Goal: Task Accomplishment & Management: Manage account settings

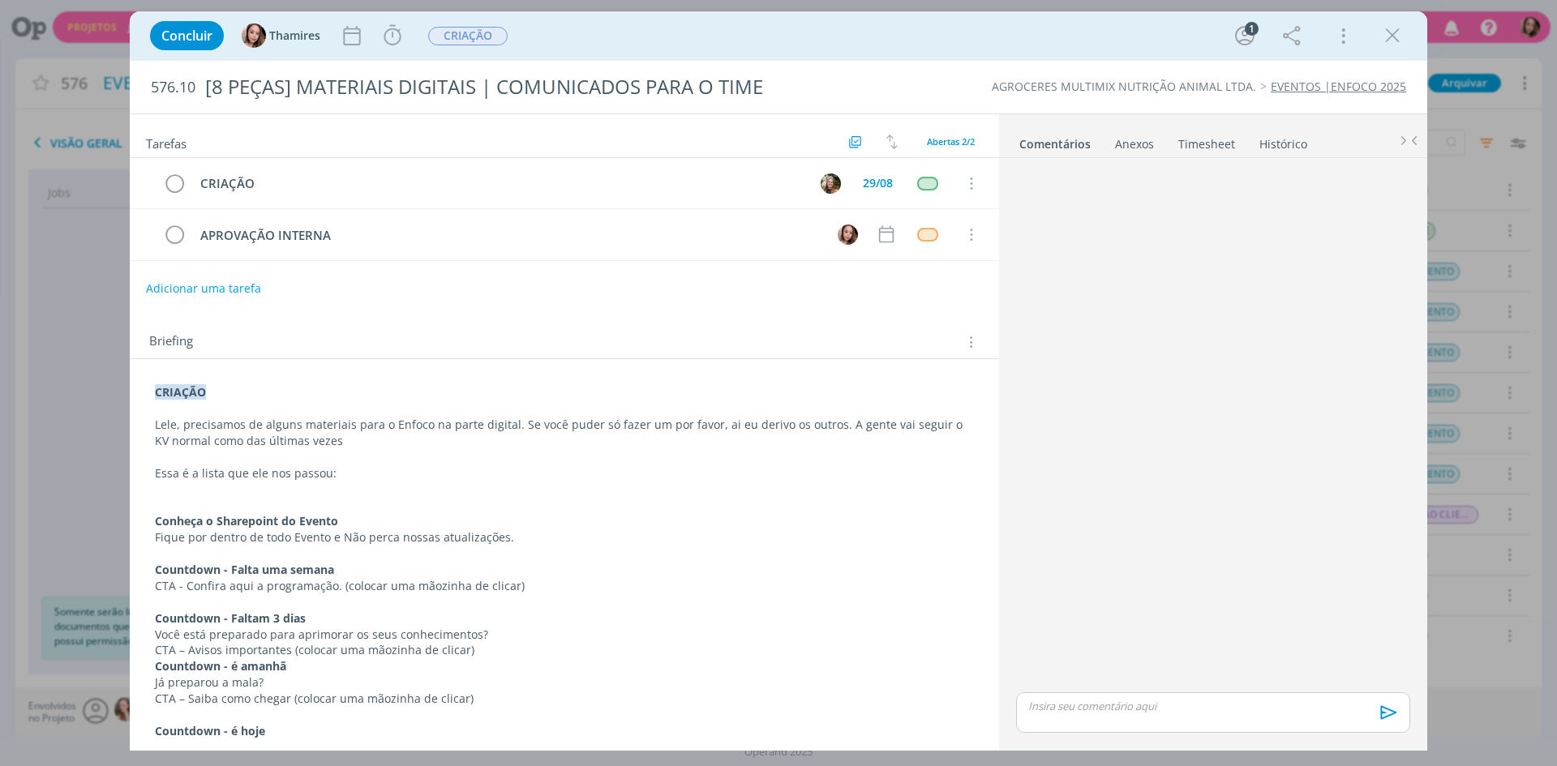
scroll to position [319, 0]
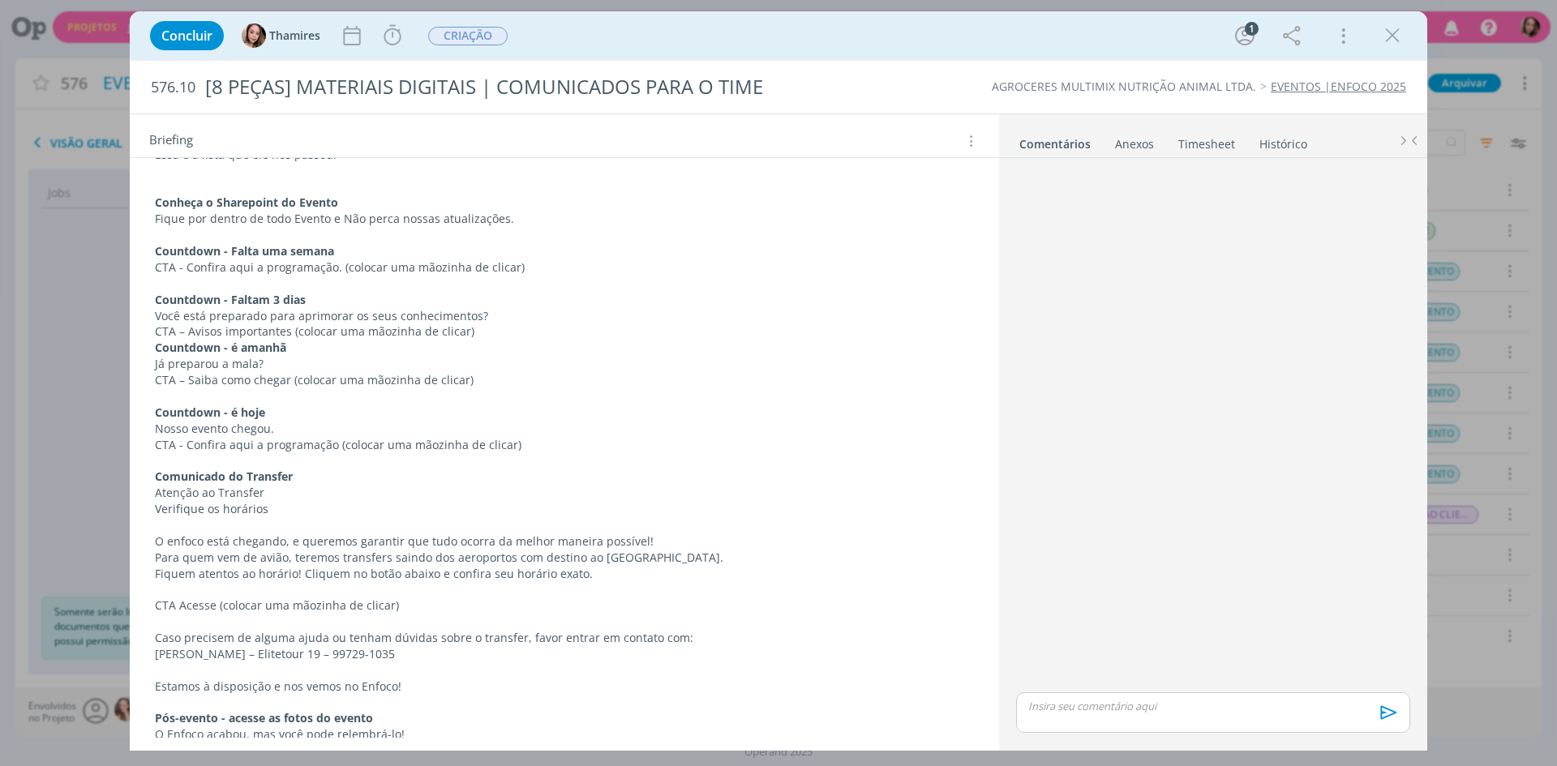
click at [309, 320] on p "Você está preparado para aprimorar os seus conhecimentos?" at bounding box center [564, 316] width 819 height 16
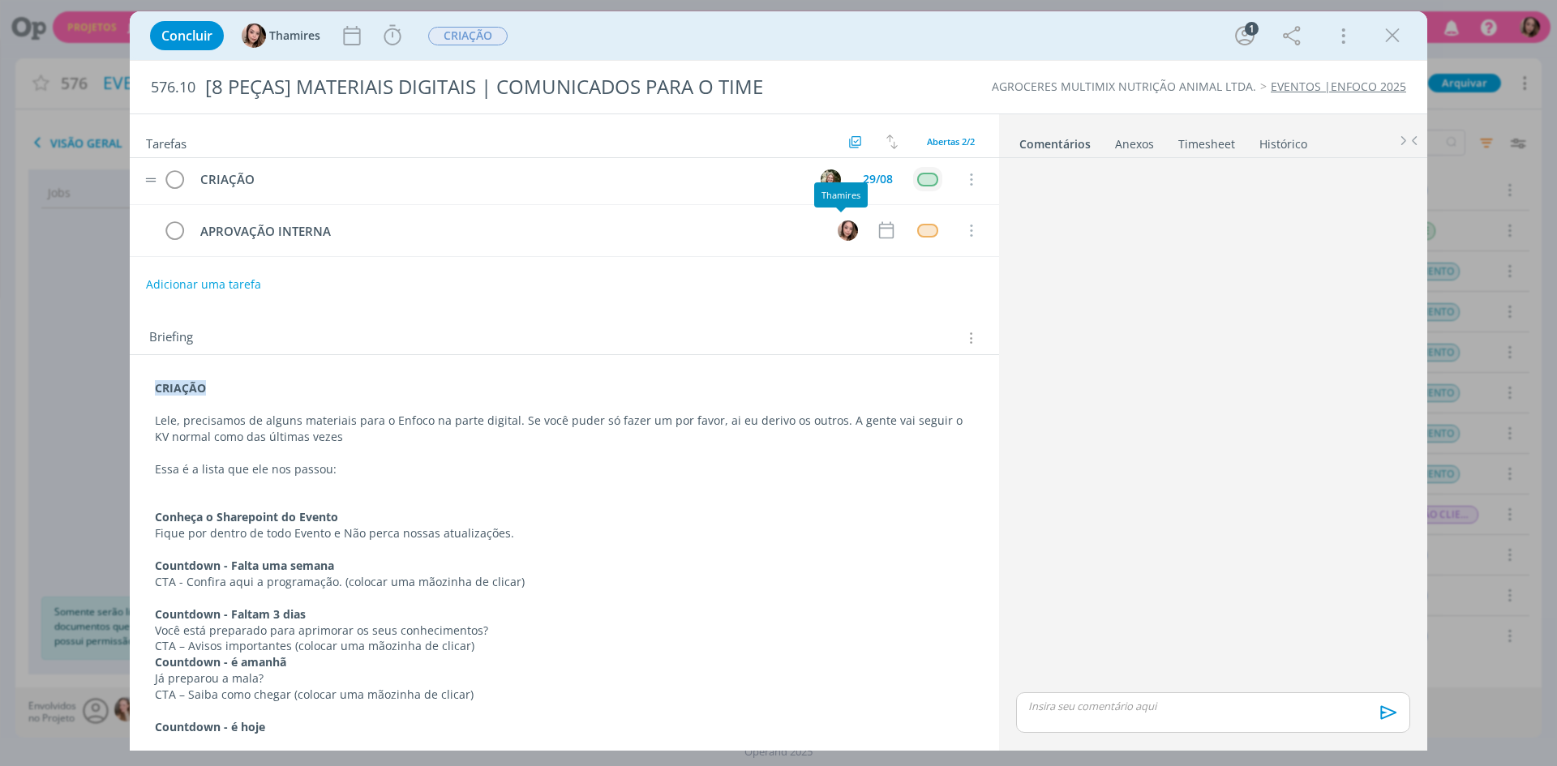
scroll to position [0, 0]
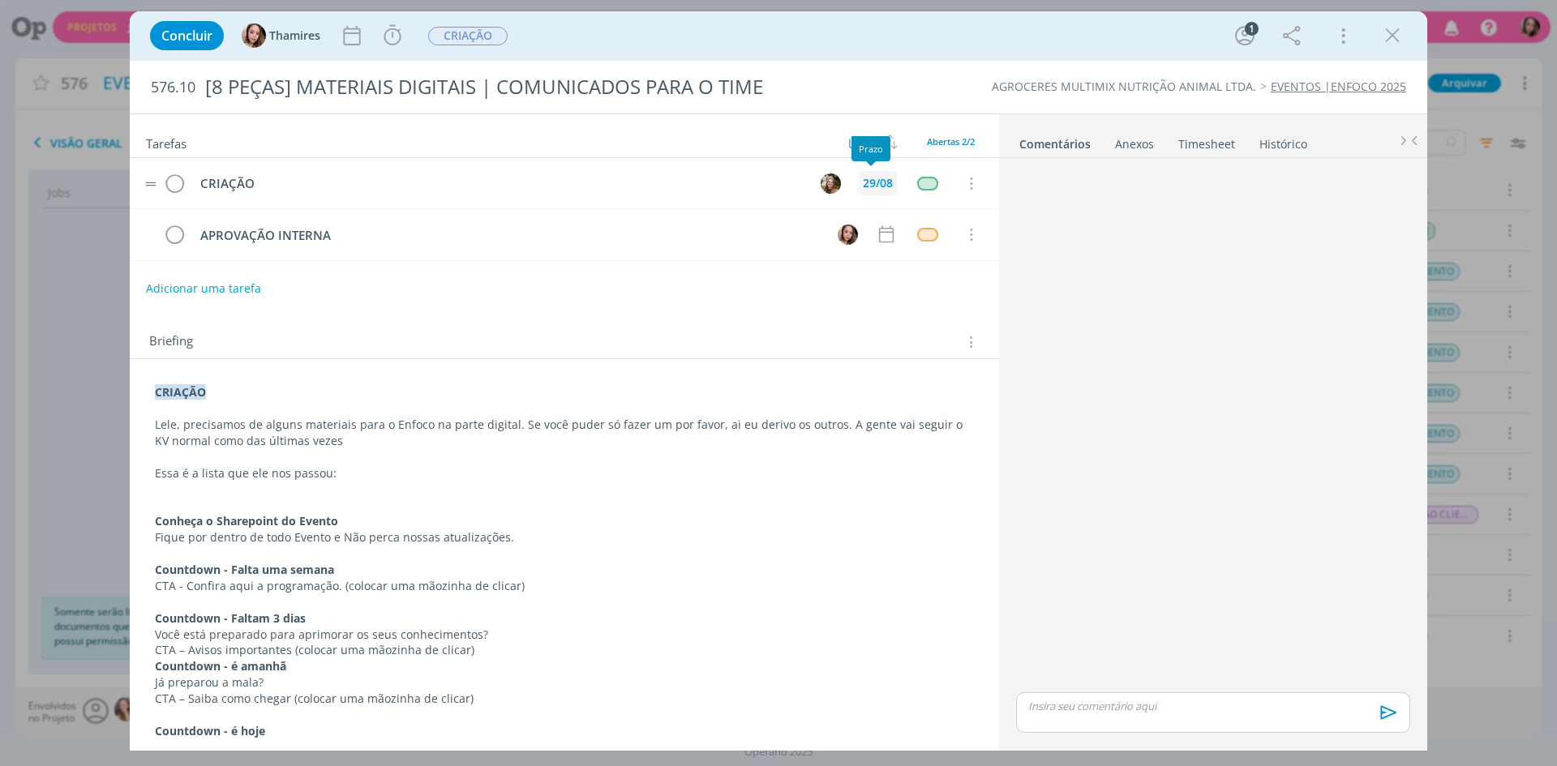
click at [880, 189] on div "29/08" at bounding box center [878, 183] width 30 height 11
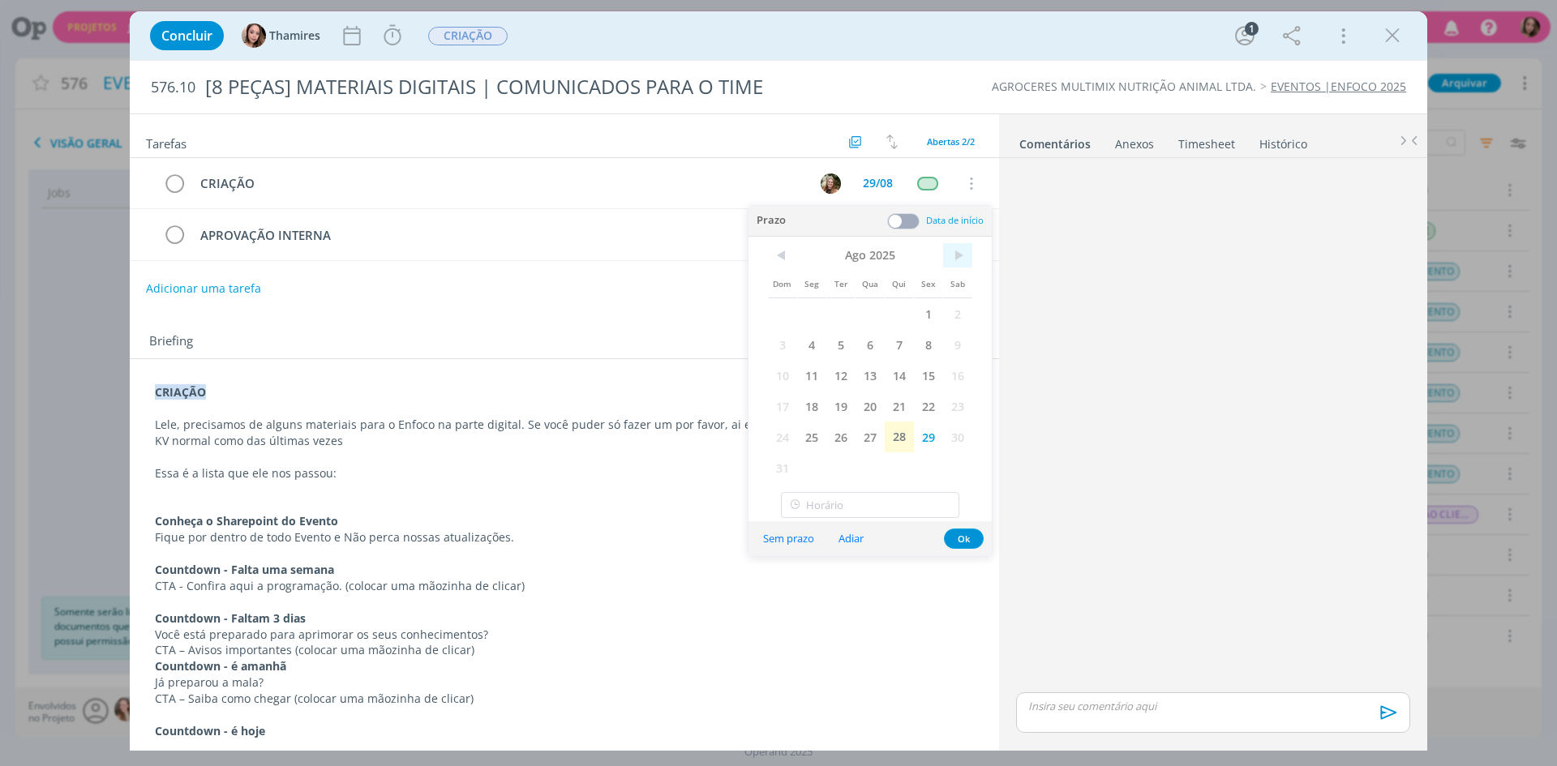
click at [960, 248] on span ">" at bounding box center [957, 255] width 29 height 24
click at [820, 319] on span "1" at bounding box center [811, 313] width 29 height 31
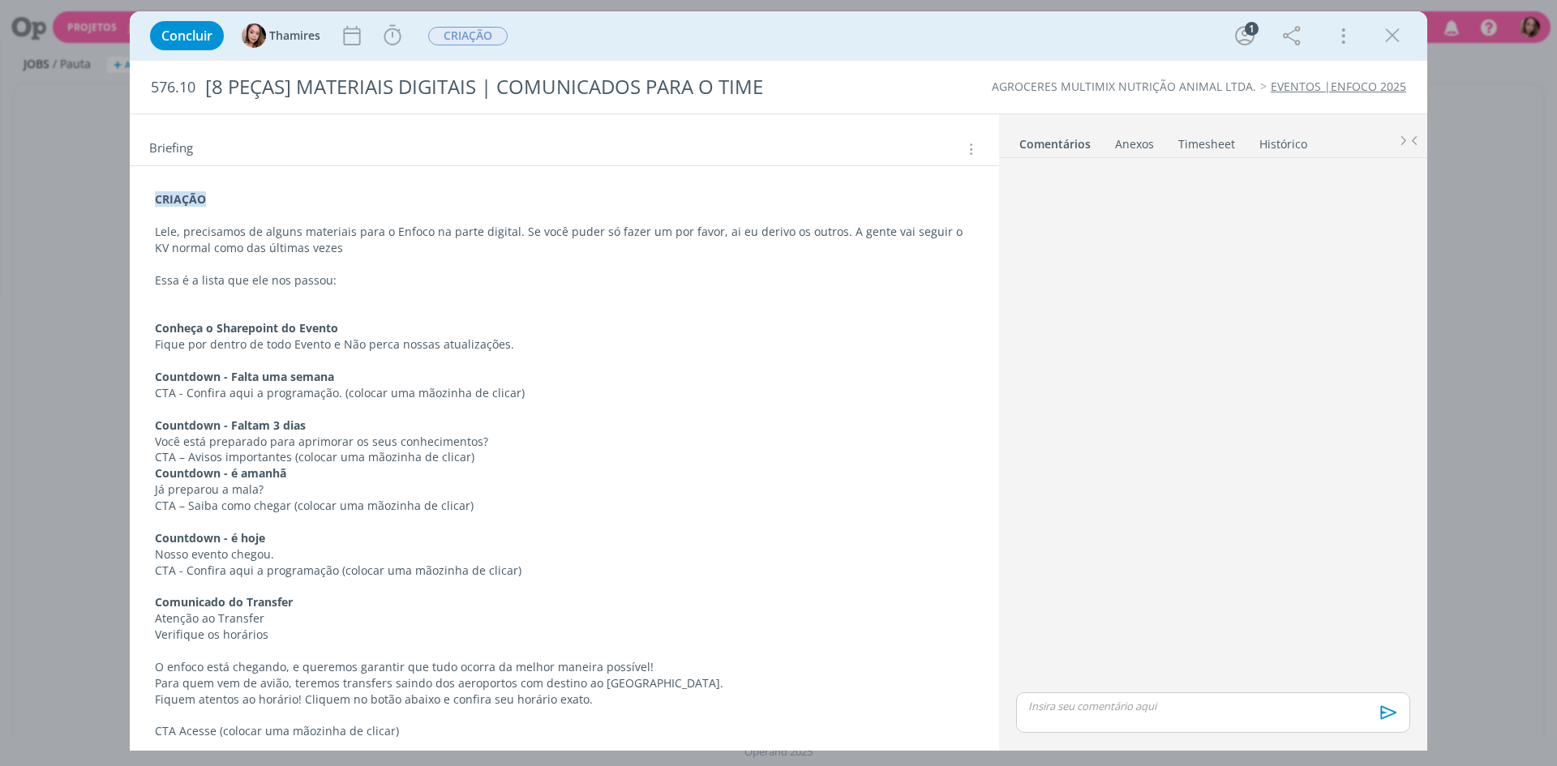
scroll to position [243, 0]
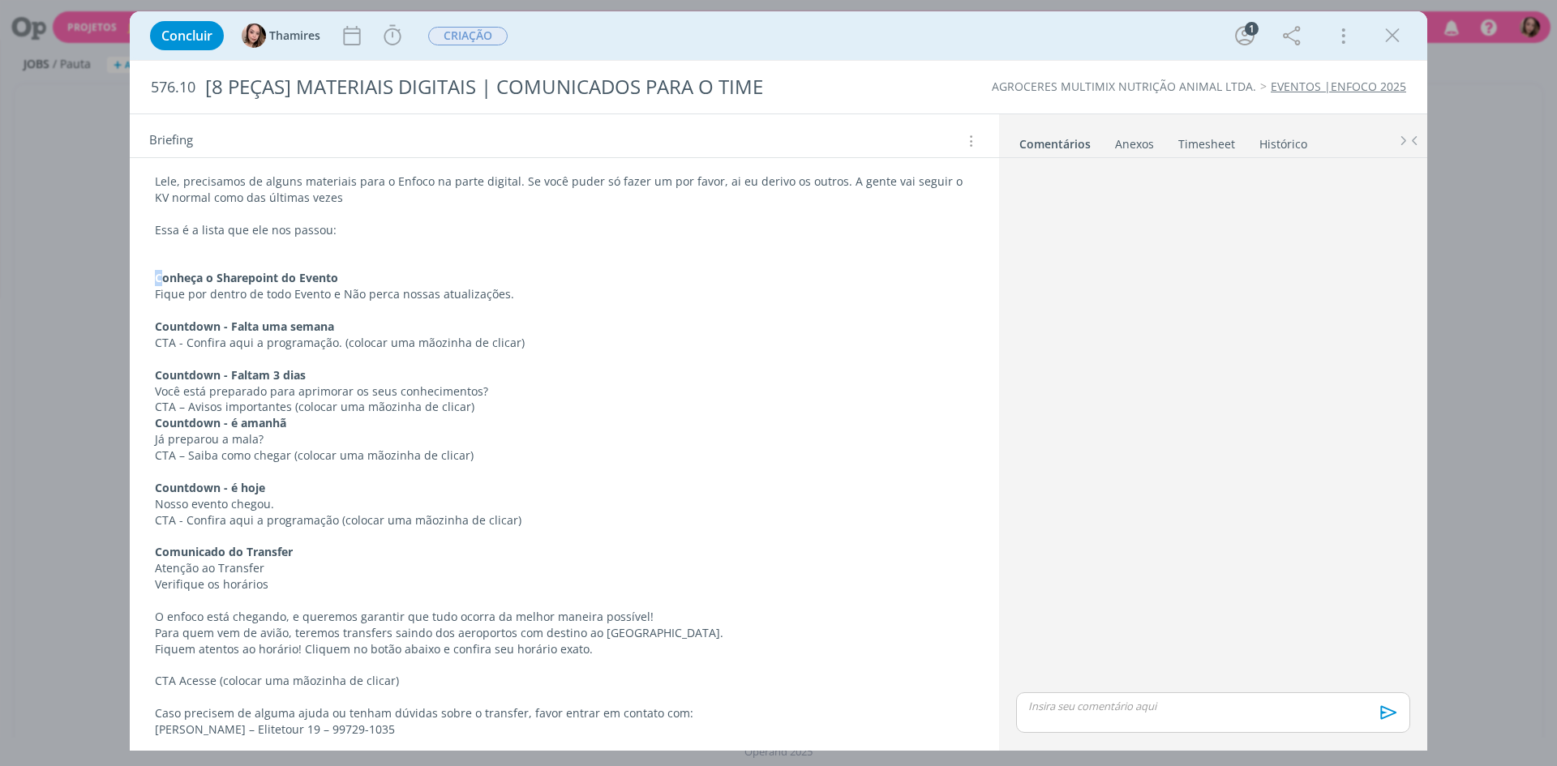
click at [157, 282] on strong "Conheça o Sharepoint do Evento" at bounding box center [246, 277] width 183 height 15
click at [156, 281] on strong "Conheça o Sharepoint do Evento" at bounding box center [247, 278] width 183 height 15
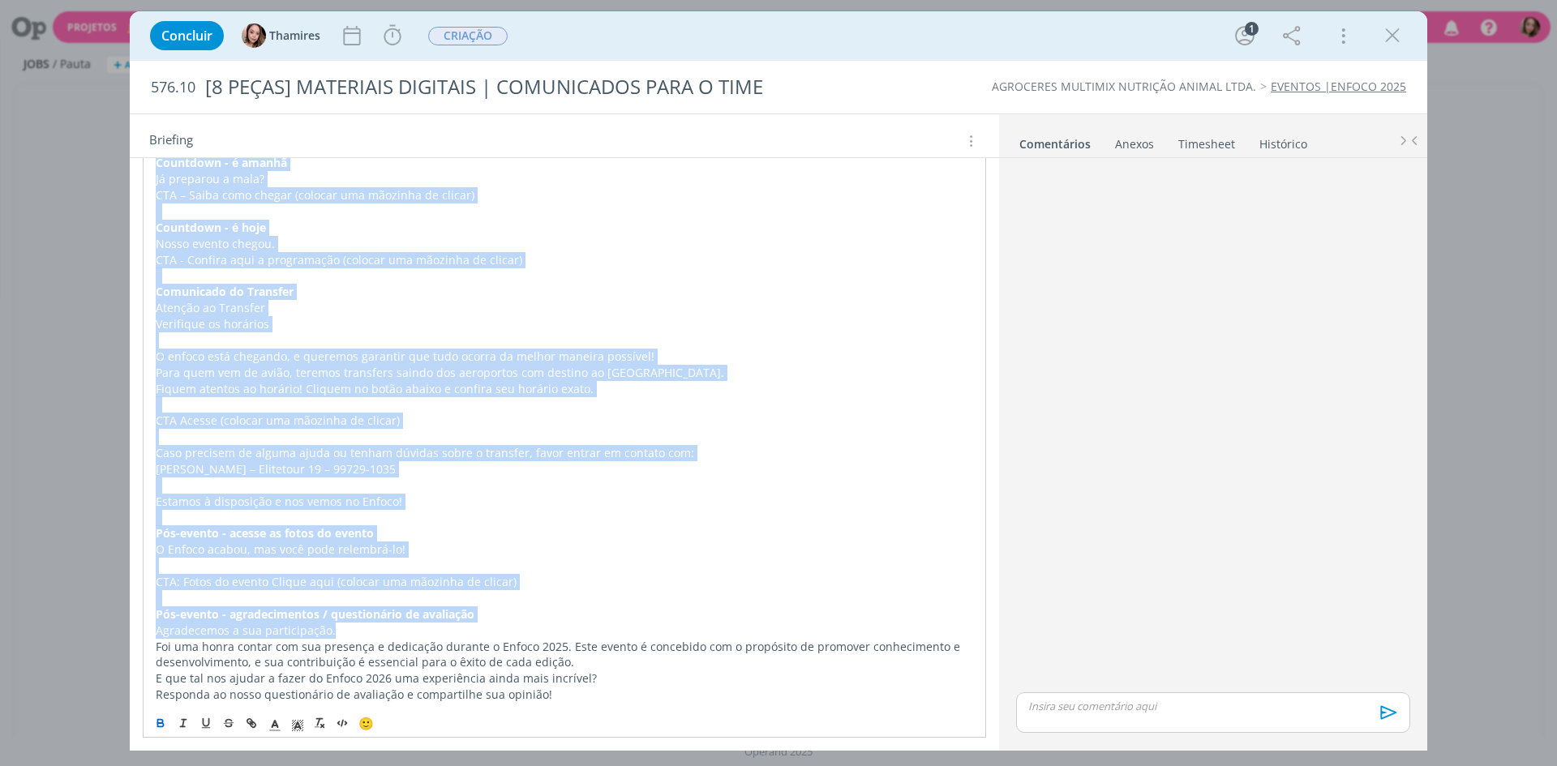
scroll to position [512, 0]
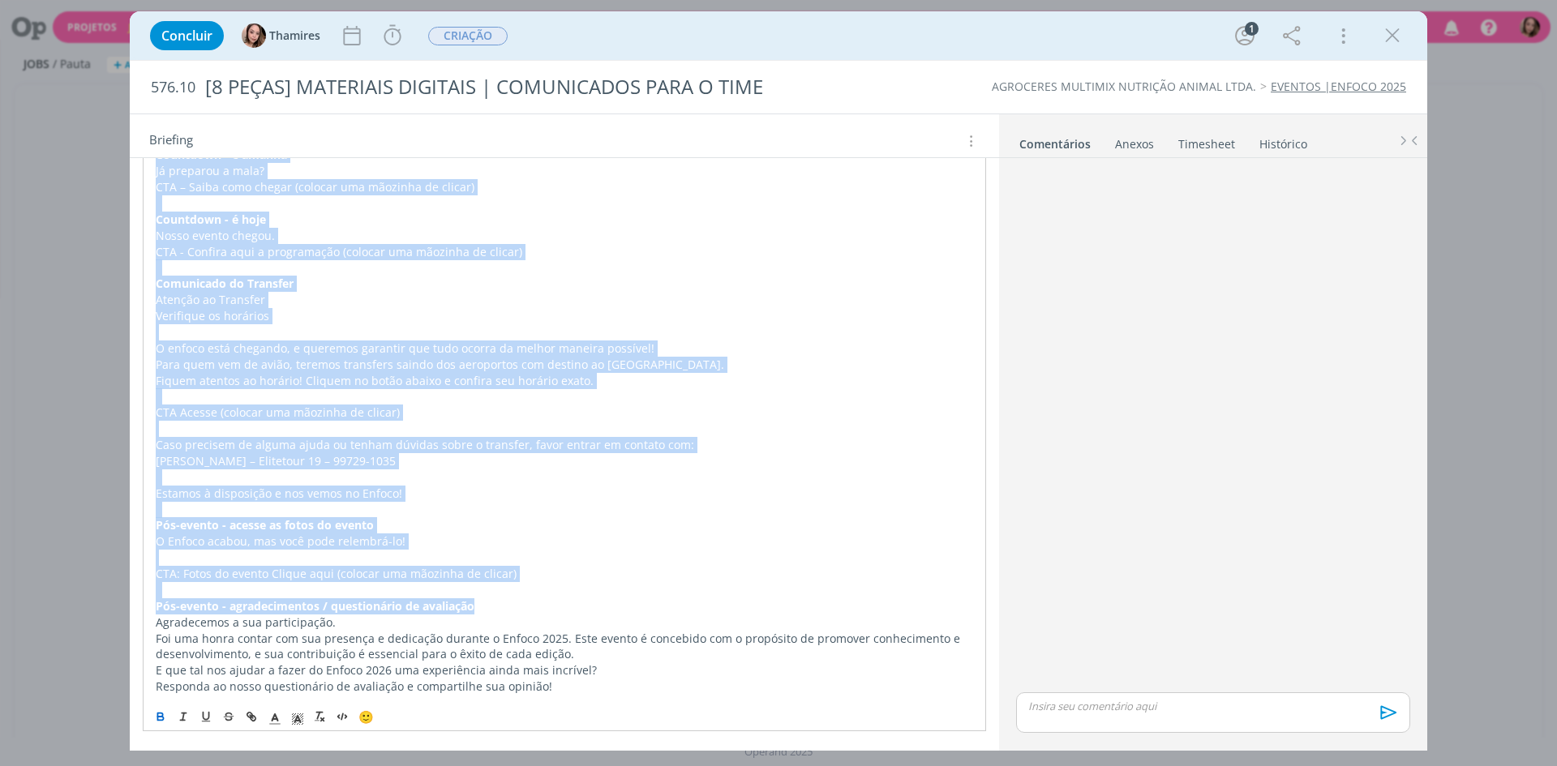
drag, startPoint x: 152, startPoint y: 277, endPoint x: 487, endPoint y: 611, distance: 473.0
click at [487, 612] on div "CRIAÇÃO Lele, precisamos de alguns materiais para o Enfoco na parte digital. Se…" at bounding box center [564, 283] width 843 height 834
copy div "Conheça o Sharepoint do Evento Fique por dentro de todo Evento e Não perca noss…"
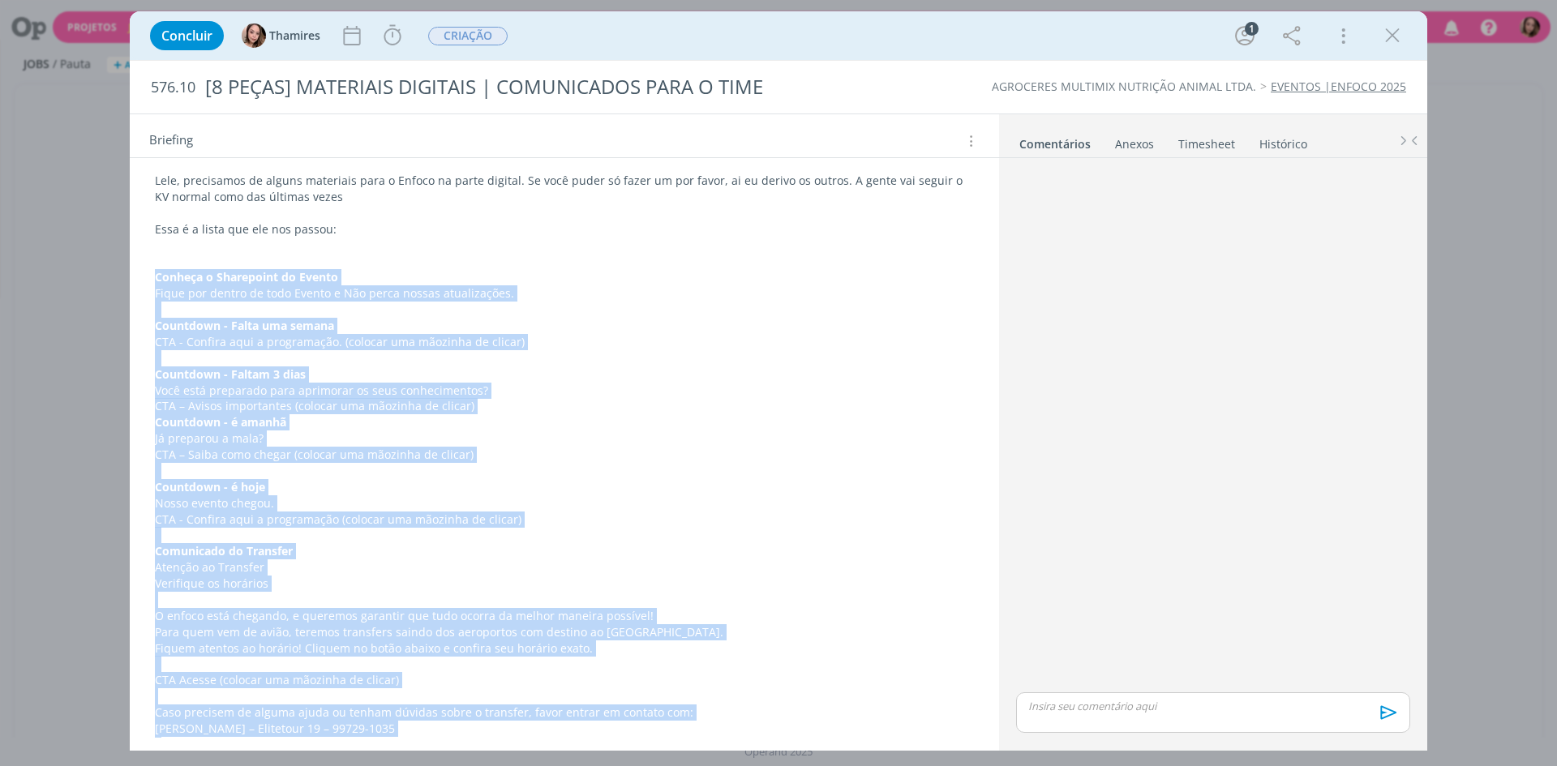
scroll to position [187, 0]
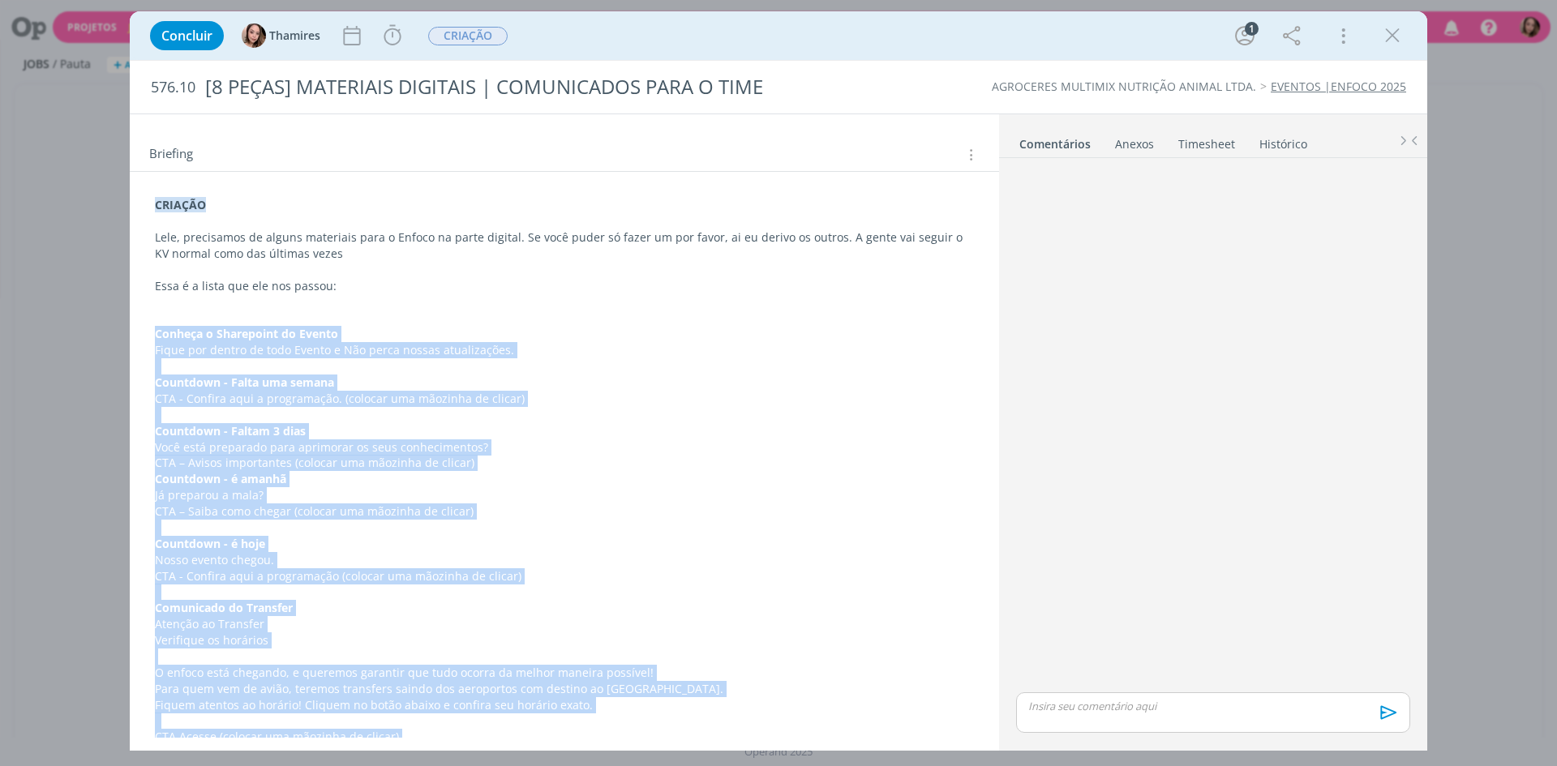
click at [487, 240] on p "Lele, precisamos de alguns materiais para o Enfoco na parte digital. Se você pu…" at bounding box center [564, 245] width 819 height 32
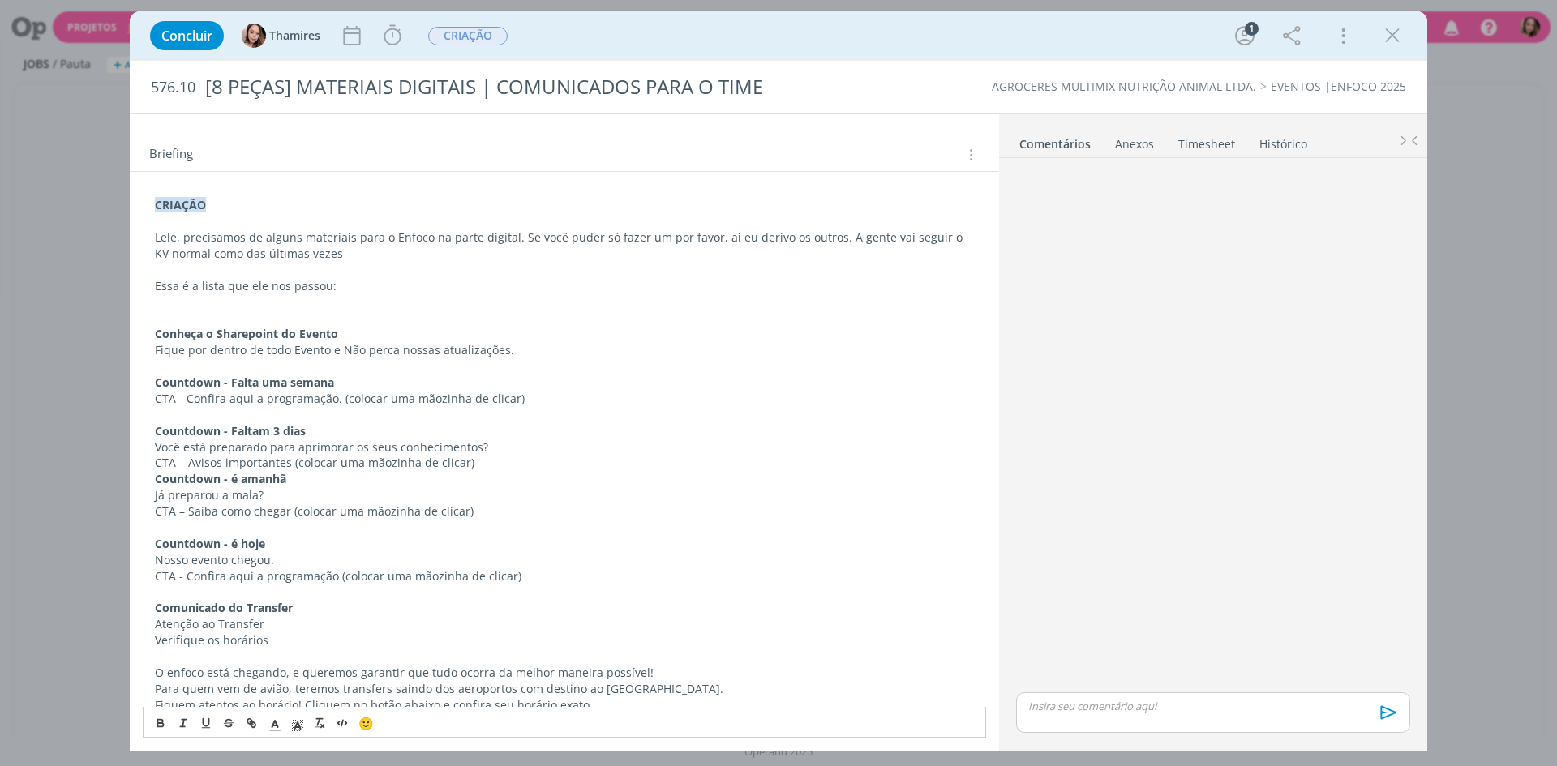
scroll to position [0, 0]
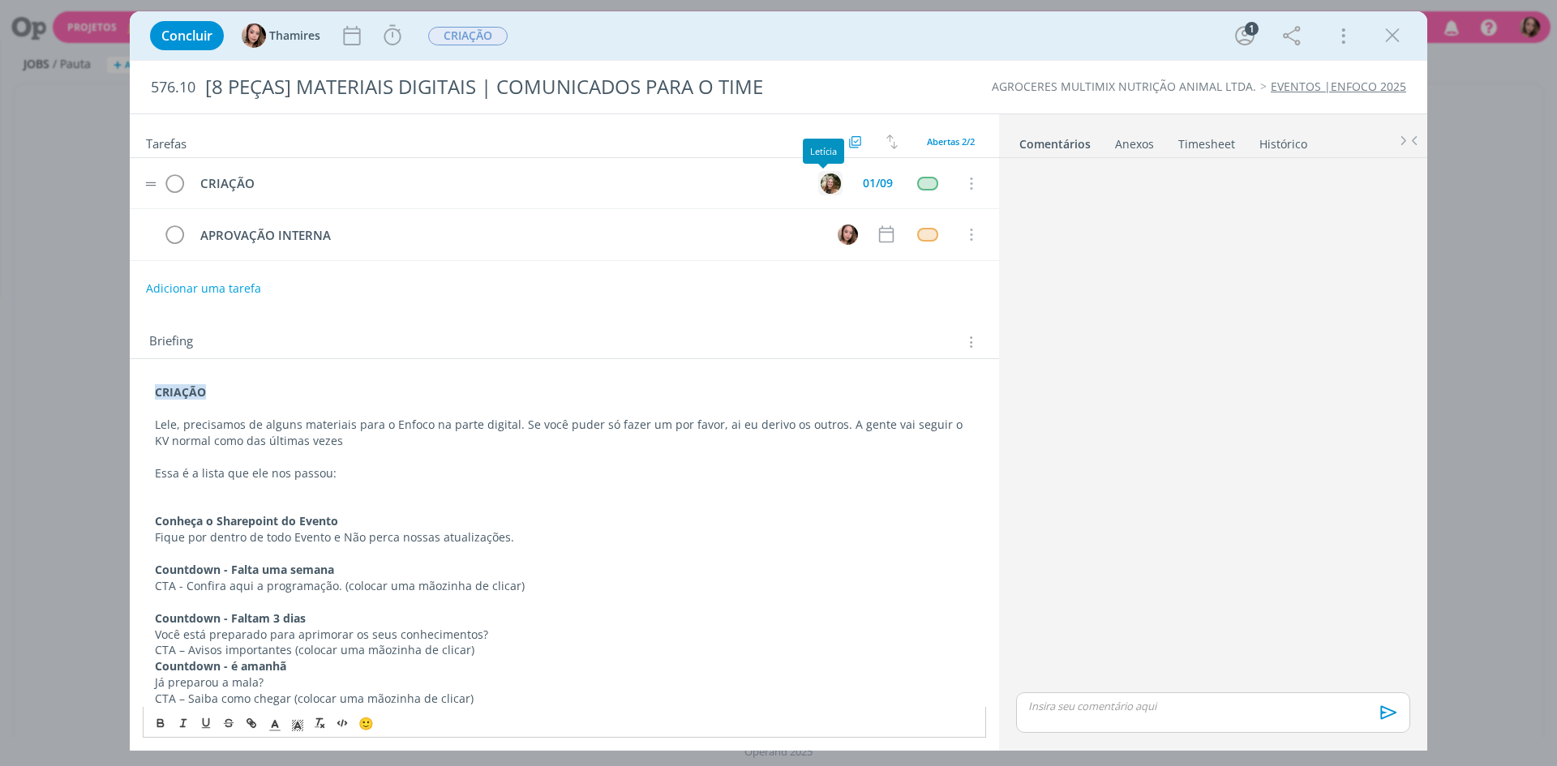
click at [829, 190] on img "dialog" at bounding box center [831, 184] width 20 height 20
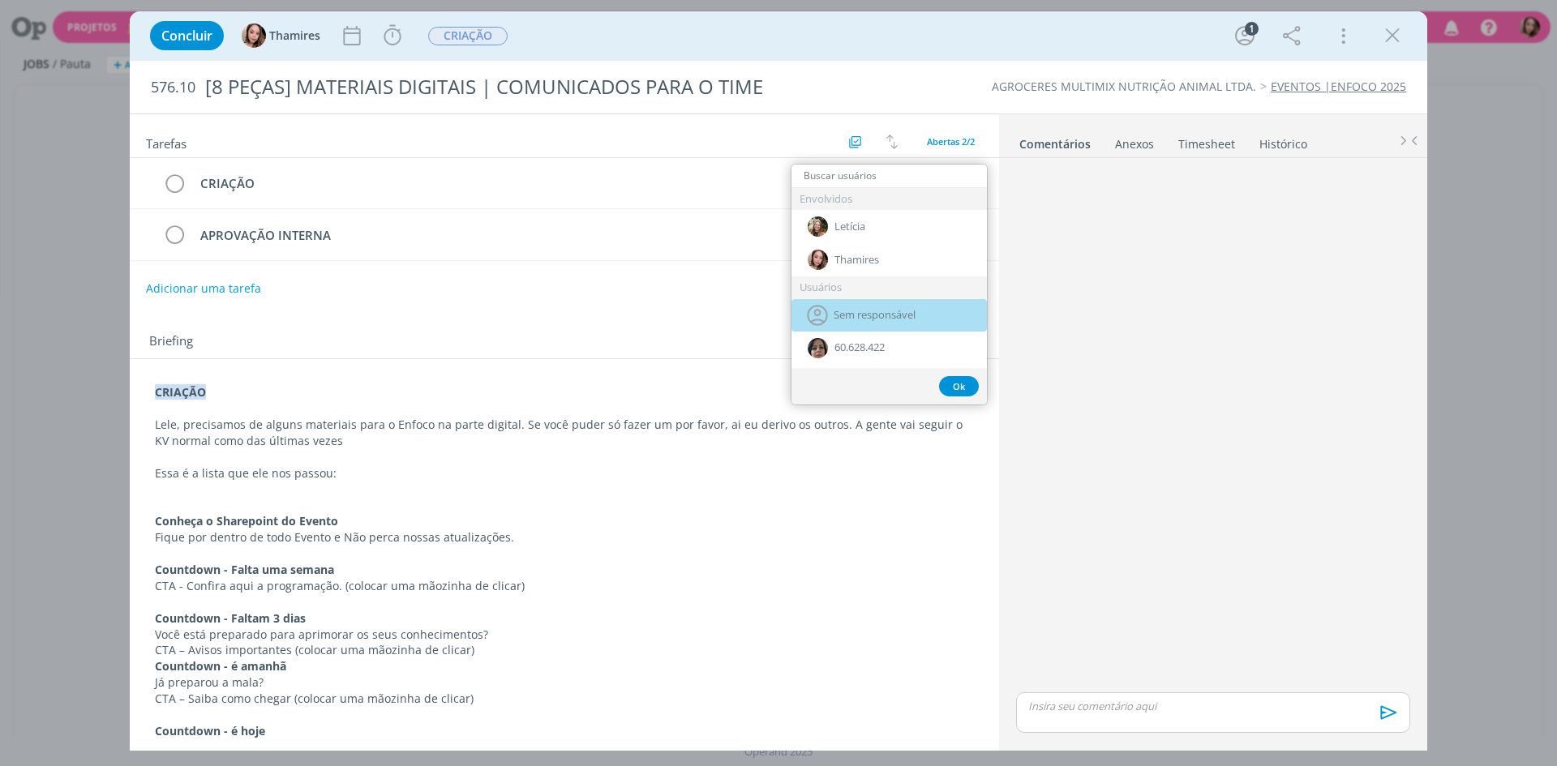
click at [832, 315] on div "Sem responsável" at bounding box center [888, 315] width 195 height 32
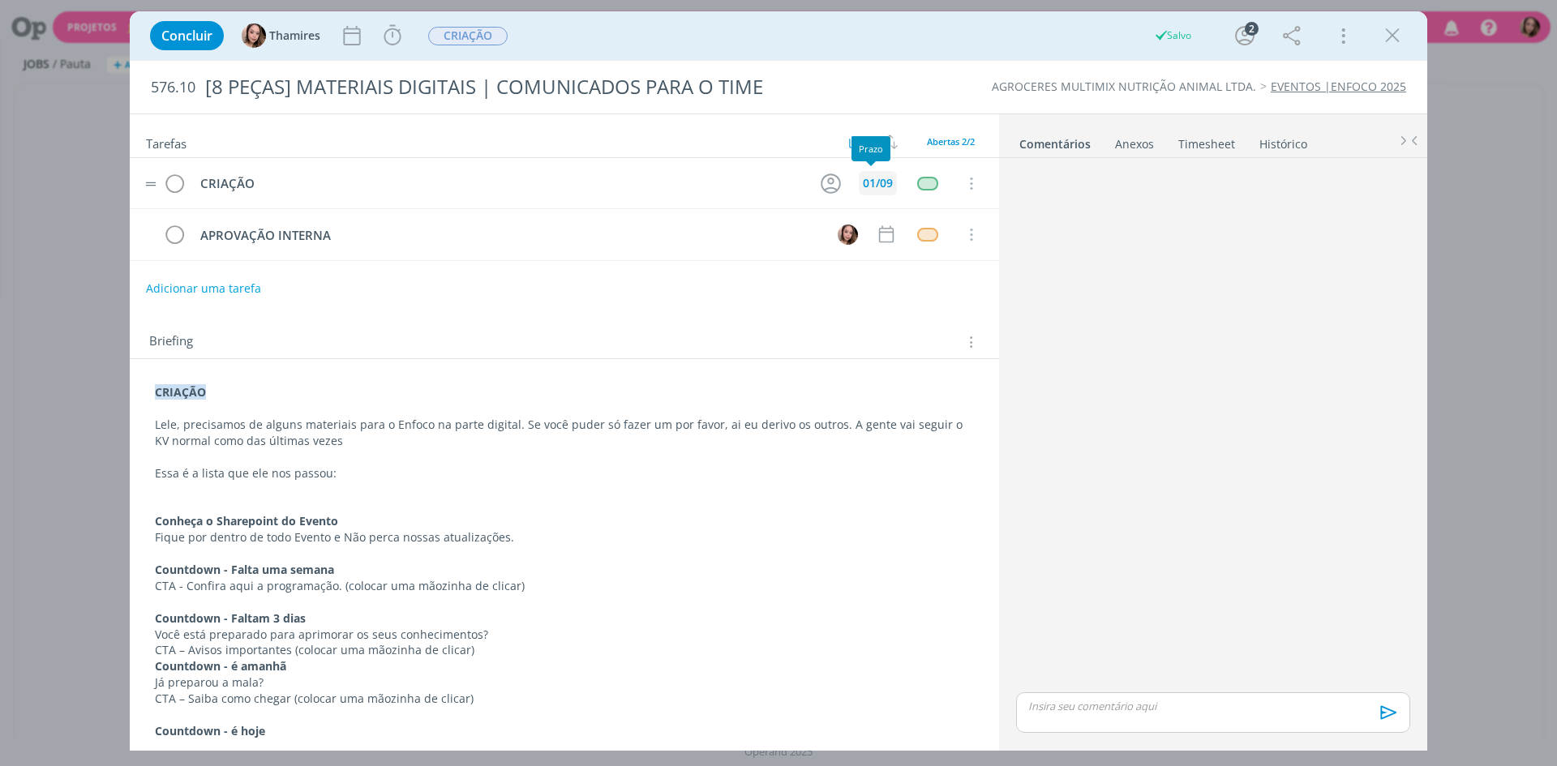
click at [877, 178] on div "01/09" at bounding box center [878, 183] width 30 height 11
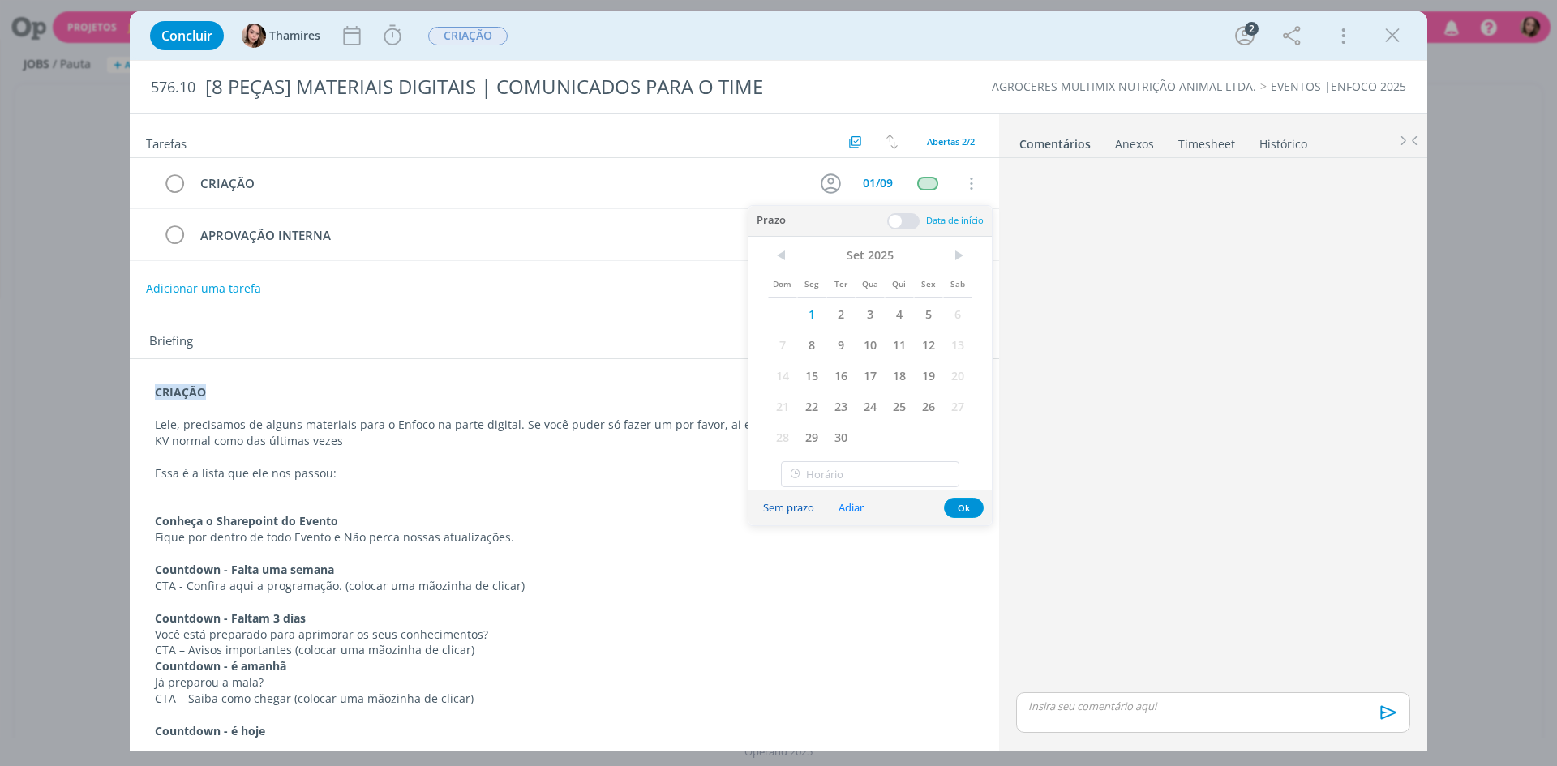
click at [809, 510] on button "Sem prazo" at bounding box center [788, 508] width 72 height 22
click at [1145, 405] on div "dialog" at bounding box center [1213, 427] width 407 height 525
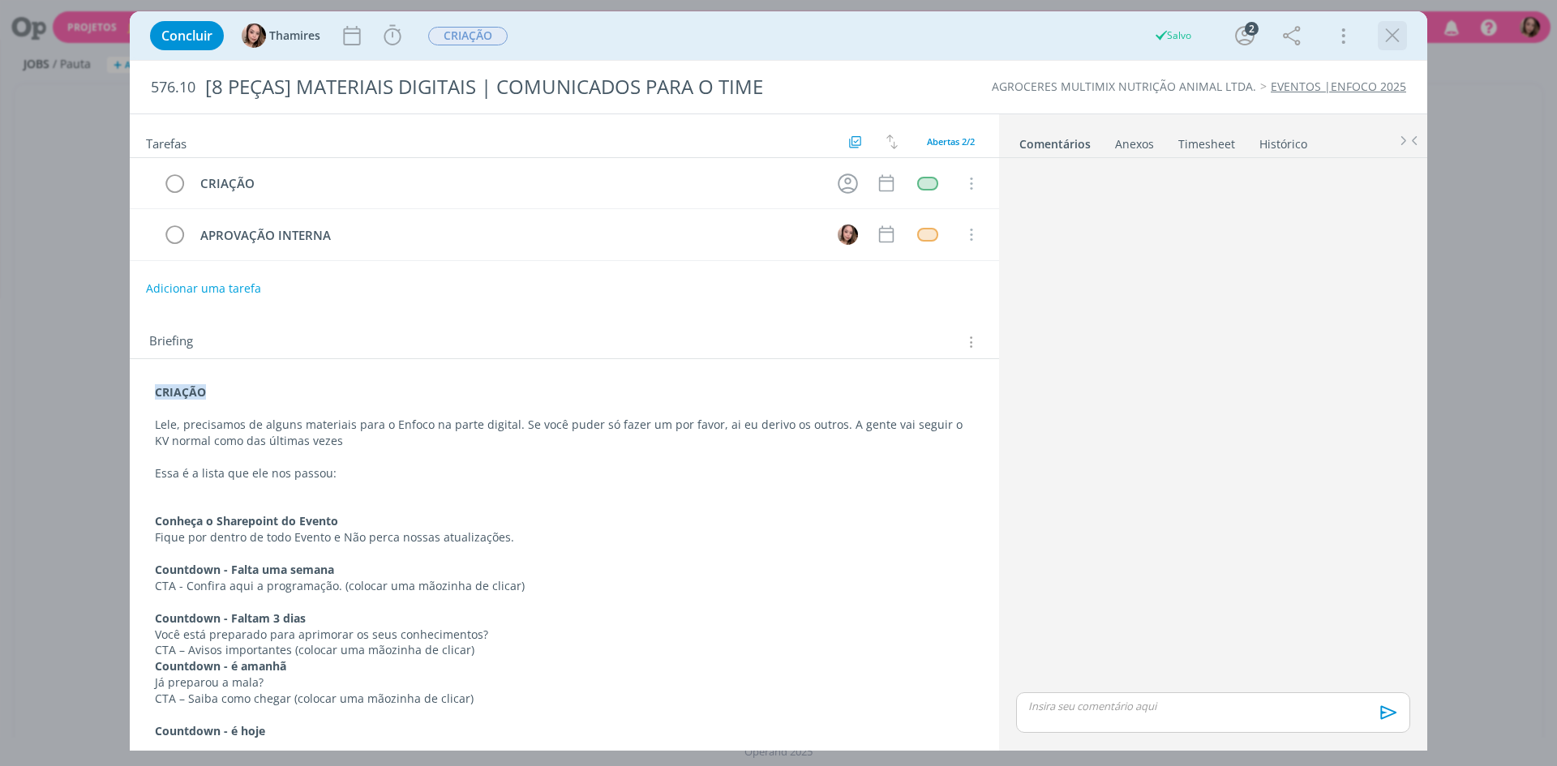
click at [1383, 29] on icon "dialog" at bounding box center [1392, 36] width 24 height 24
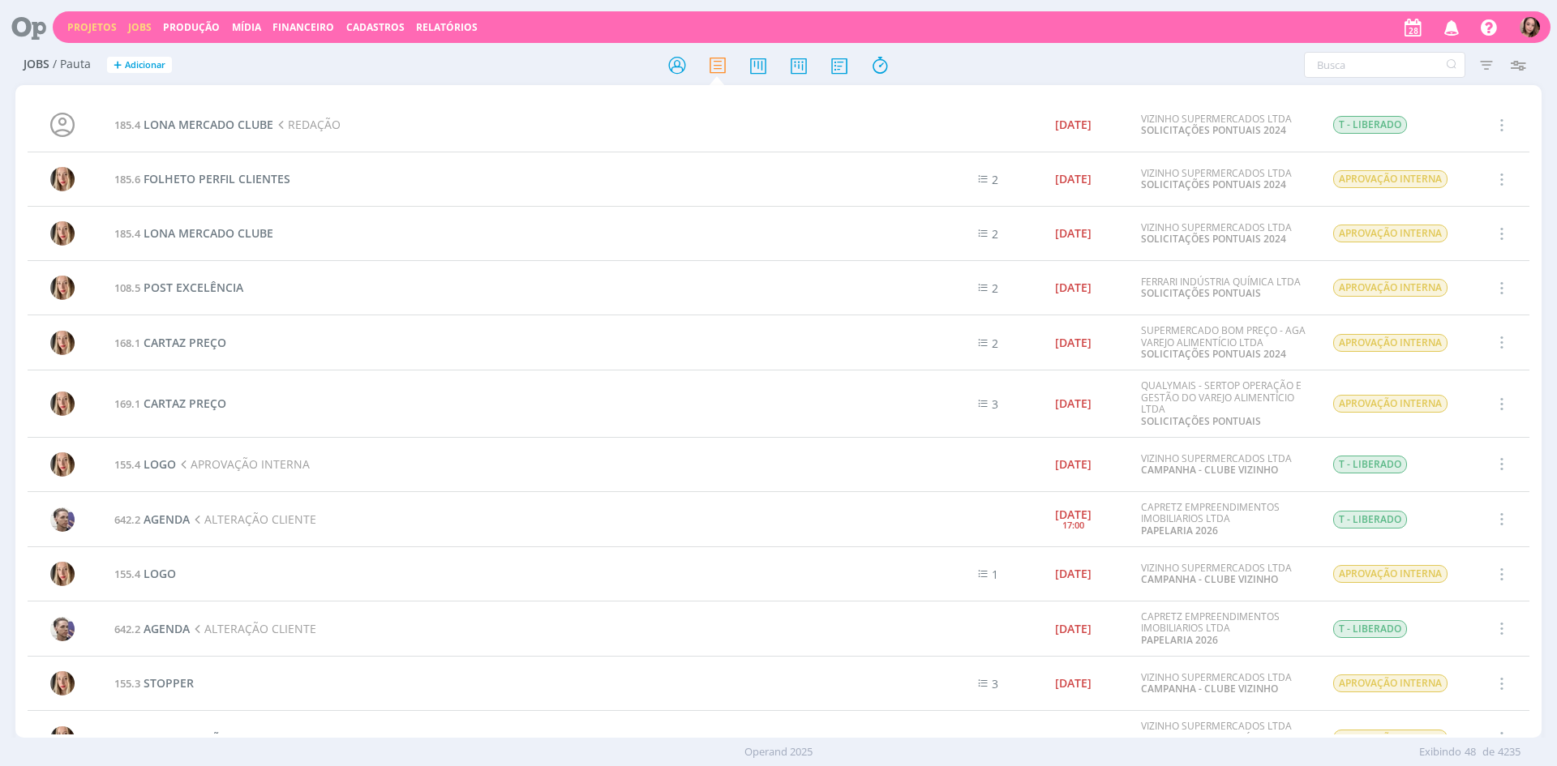
click at [75, 22] on link "Projetos" at bounding box center [91, 27] width 49 height 14
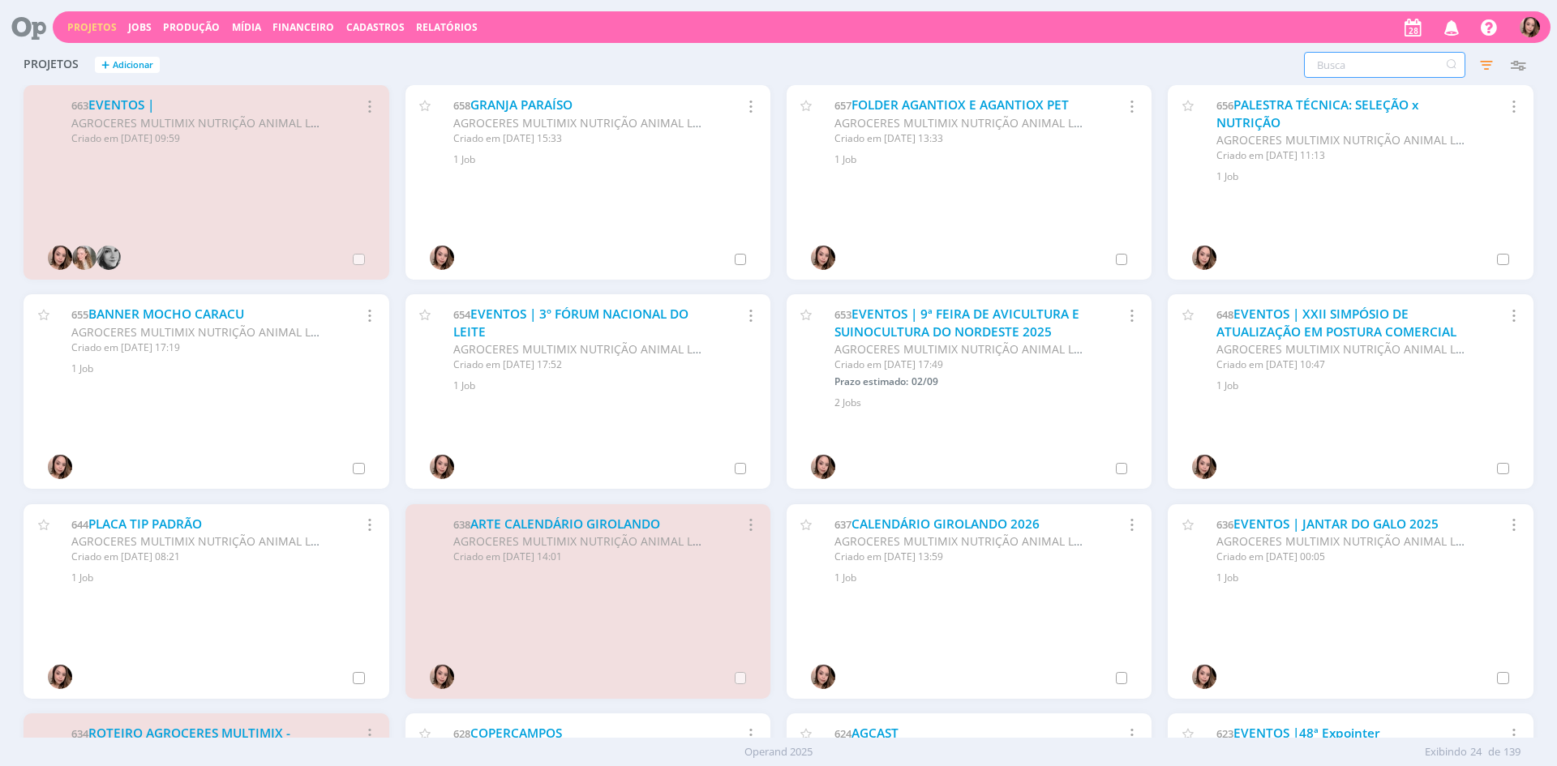
click at [1349, 63] on input "text" at bounding box center [1384, 65] width 161 height 26
type input "enfoco"
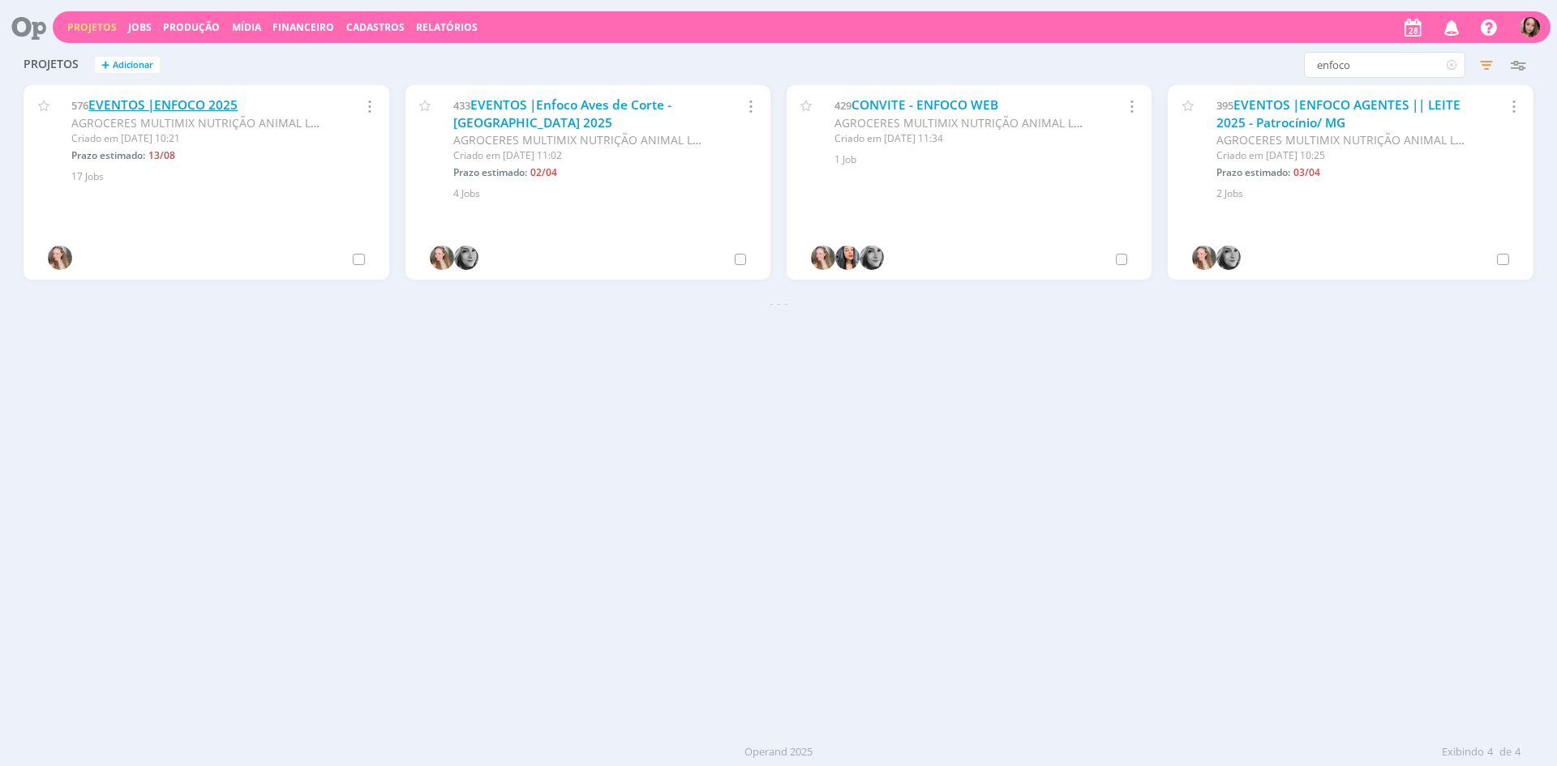
click at [203, 101] on link "EVENTOS |ENFOCO 2025" at bounding box center [162, 104] width 149 height 17
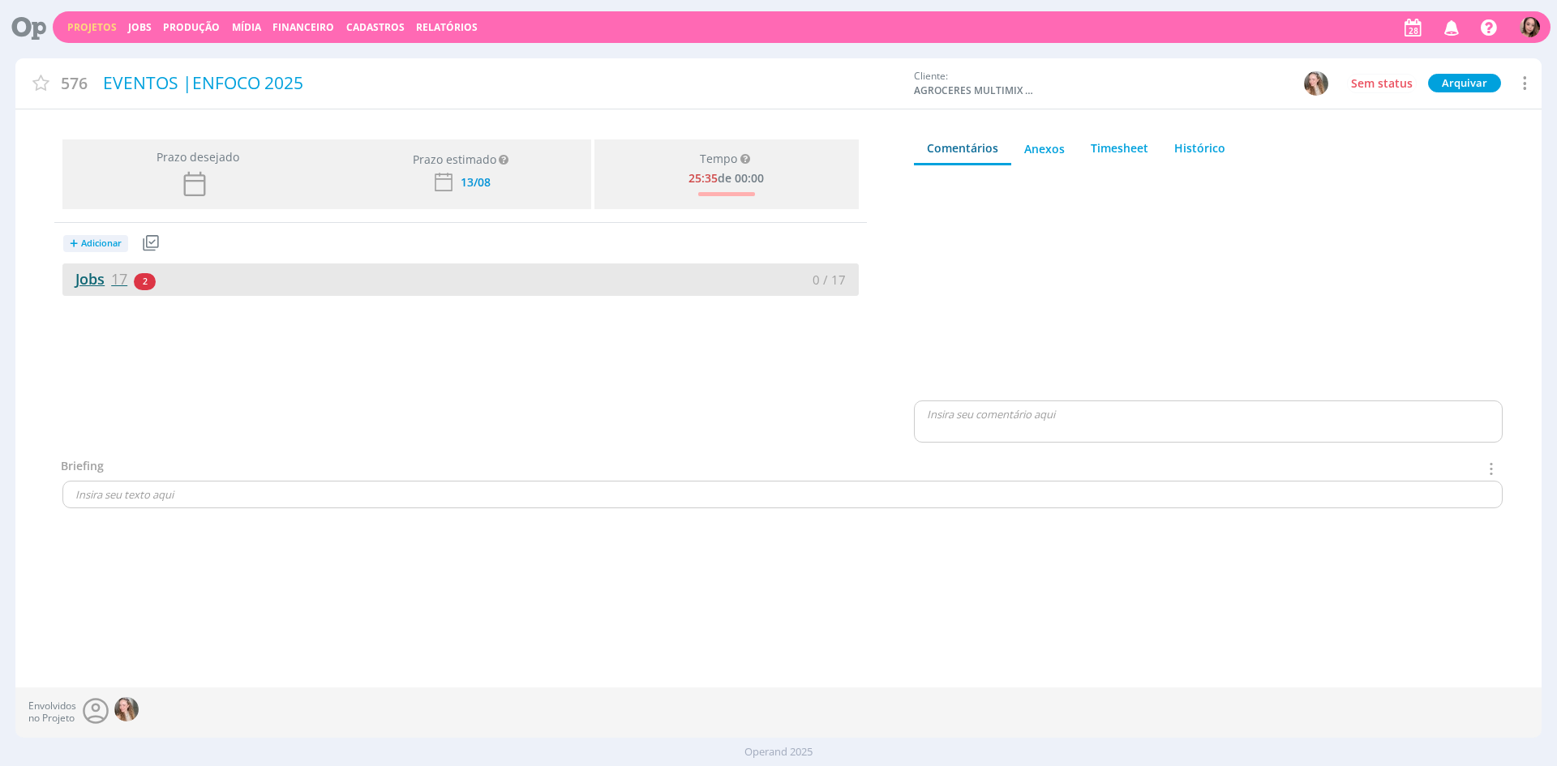
click at [101, 281] on link "Jobs 17" at bounding box center [94, 278] width 65 height 19
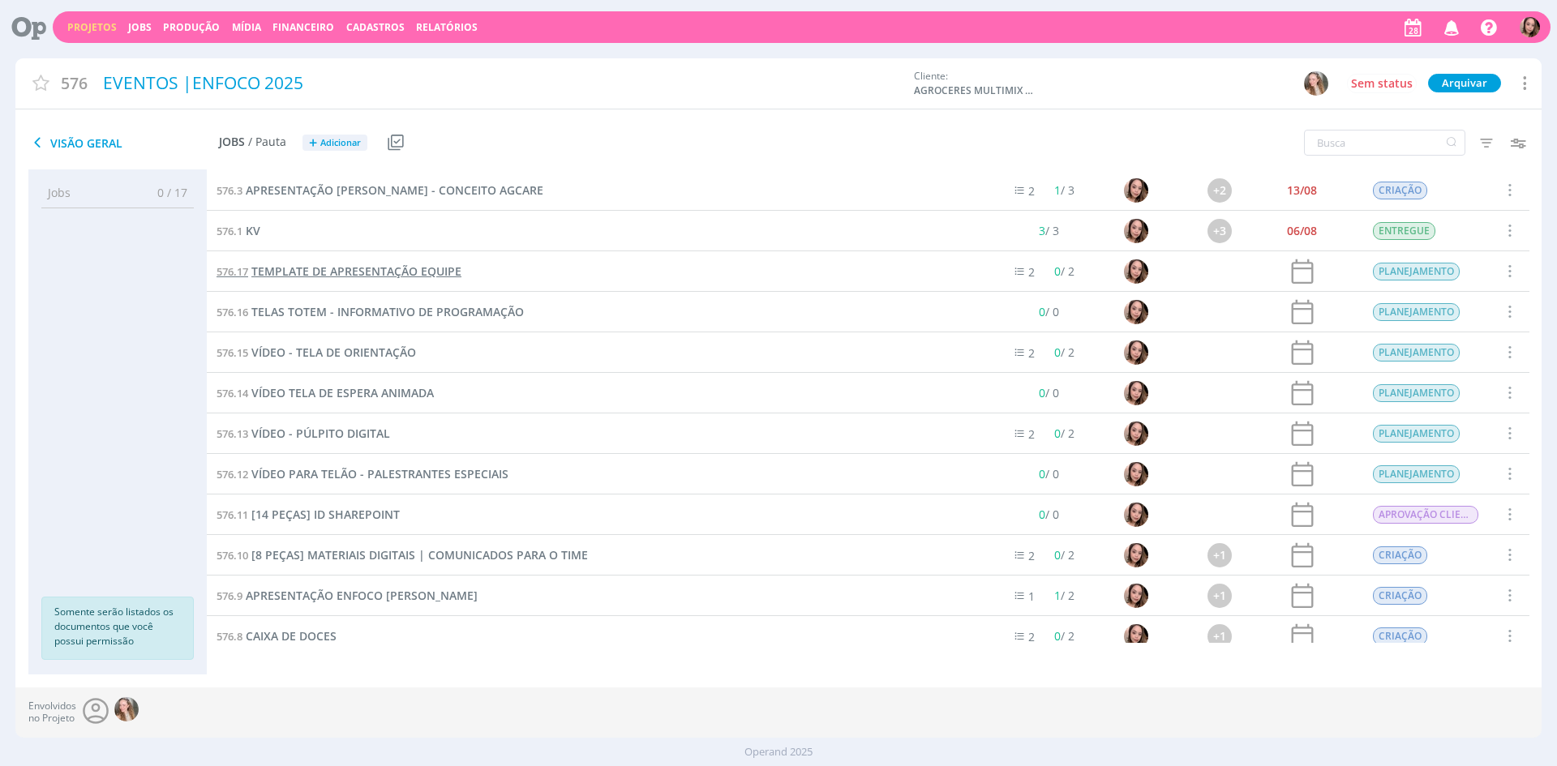
click at [324, 268] on span "TEMPLATE DE APRESENTAÇÃO EQUIPE" at bounding box center [356, 271] width 210 height 15
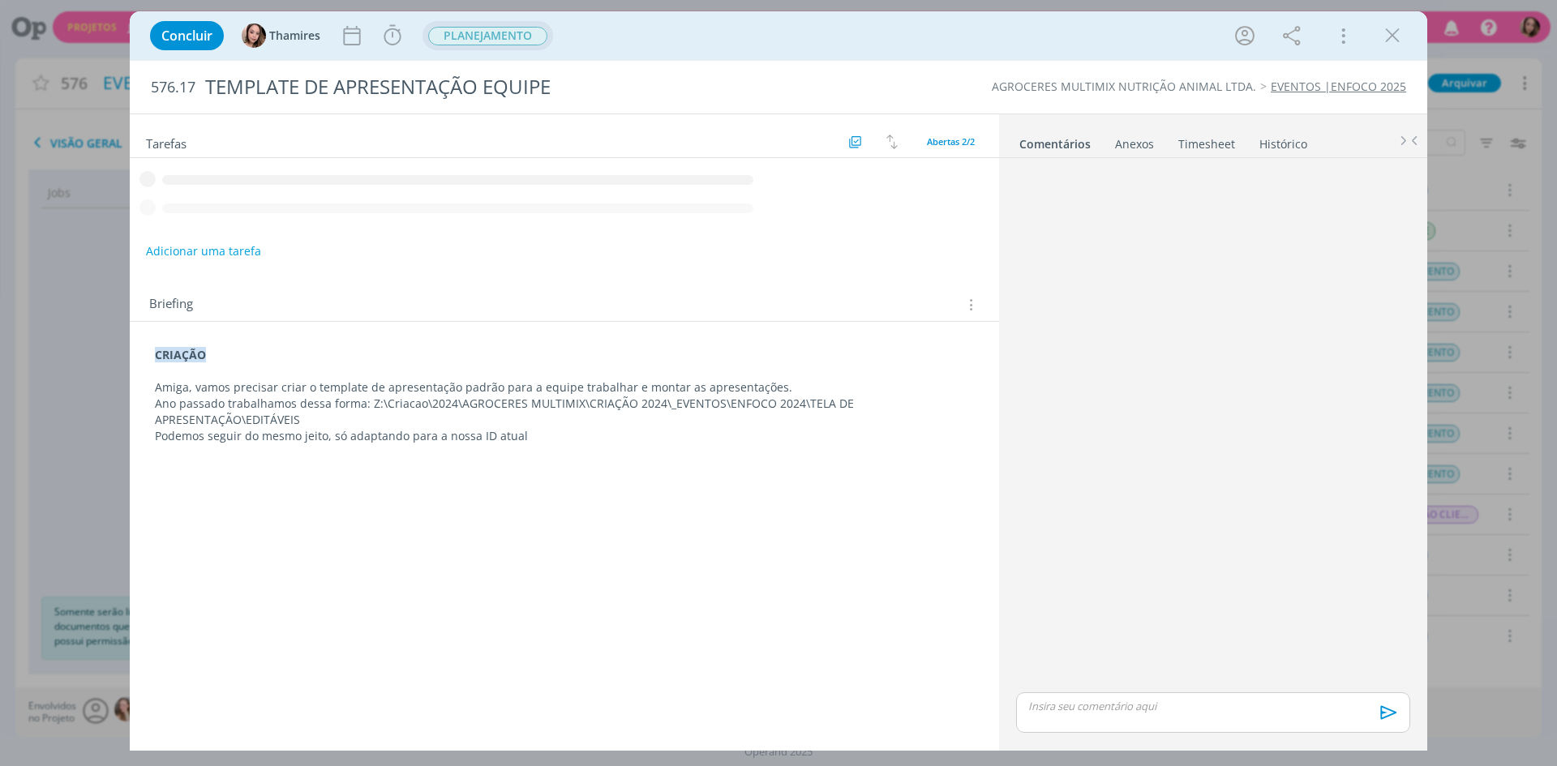
click at [487, 32] on span "PLANEJAMENTO" at bounding box center [487, 36] width 119 height 19
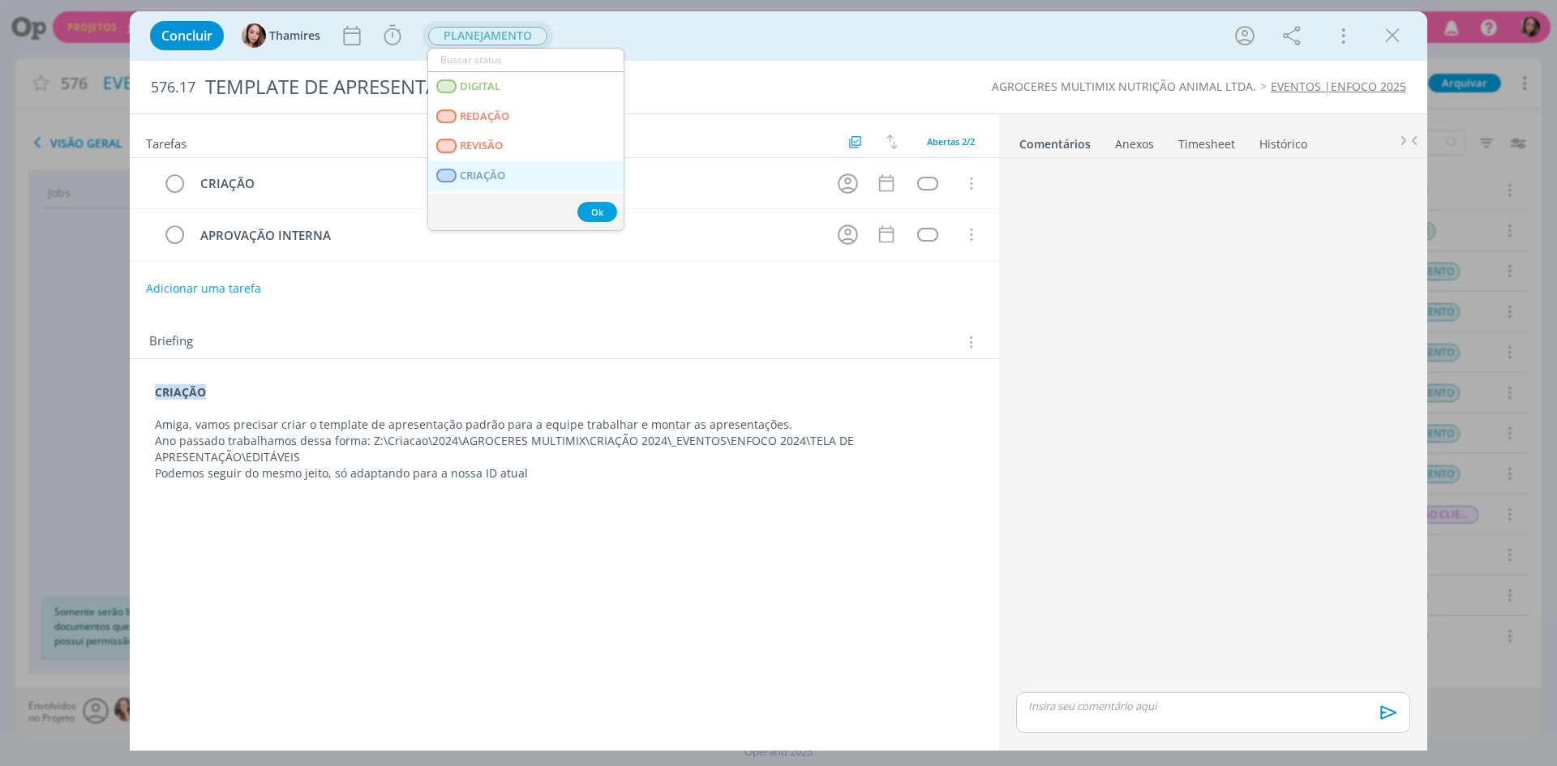
click at [472, 165] on link "CRIAÇÃO" at bounding box center [525, 176] width 195 height 30
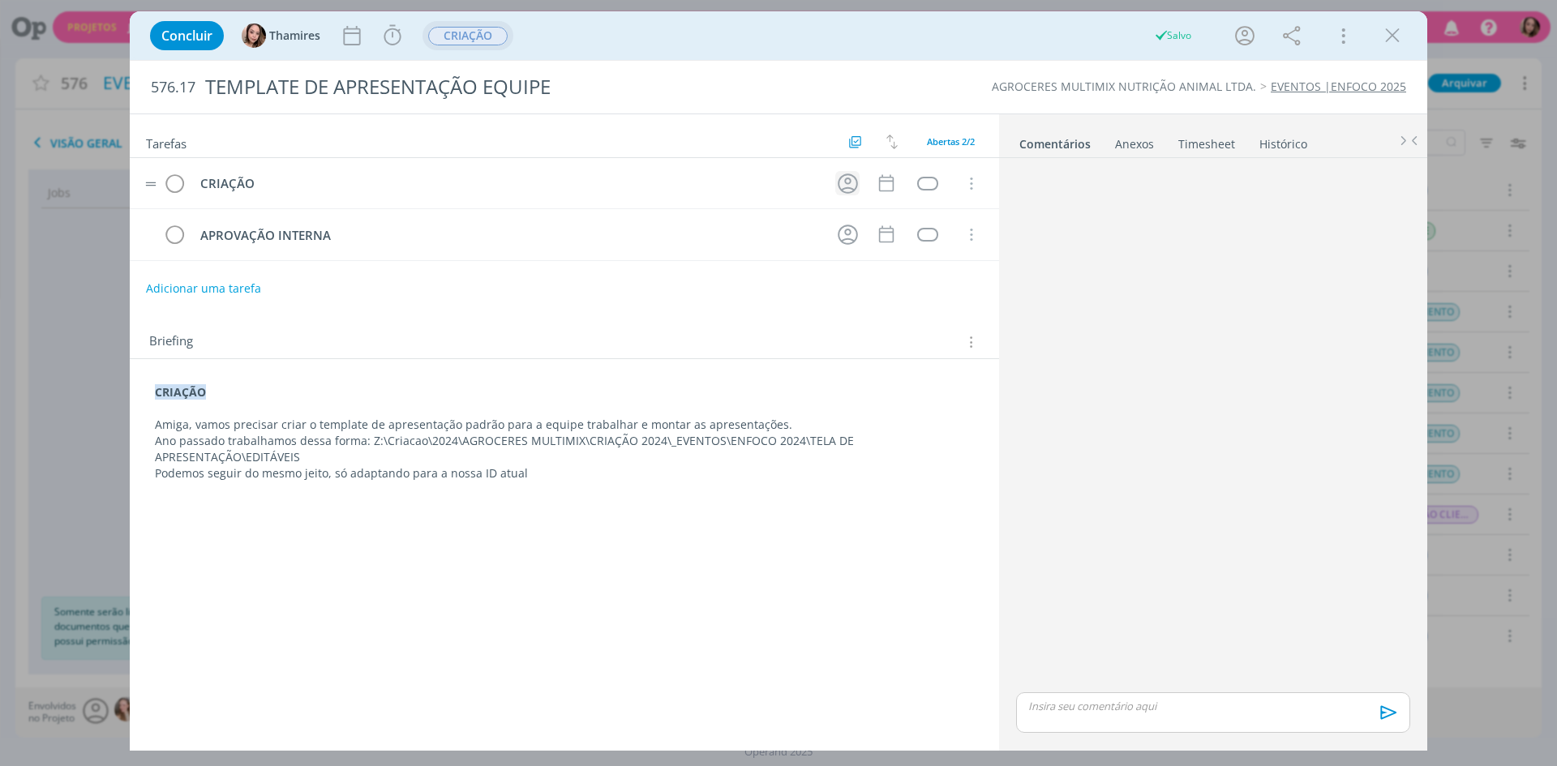
click at [840, 180] on icon "dialog" at bounding box center [847, 183] width 25 height 25
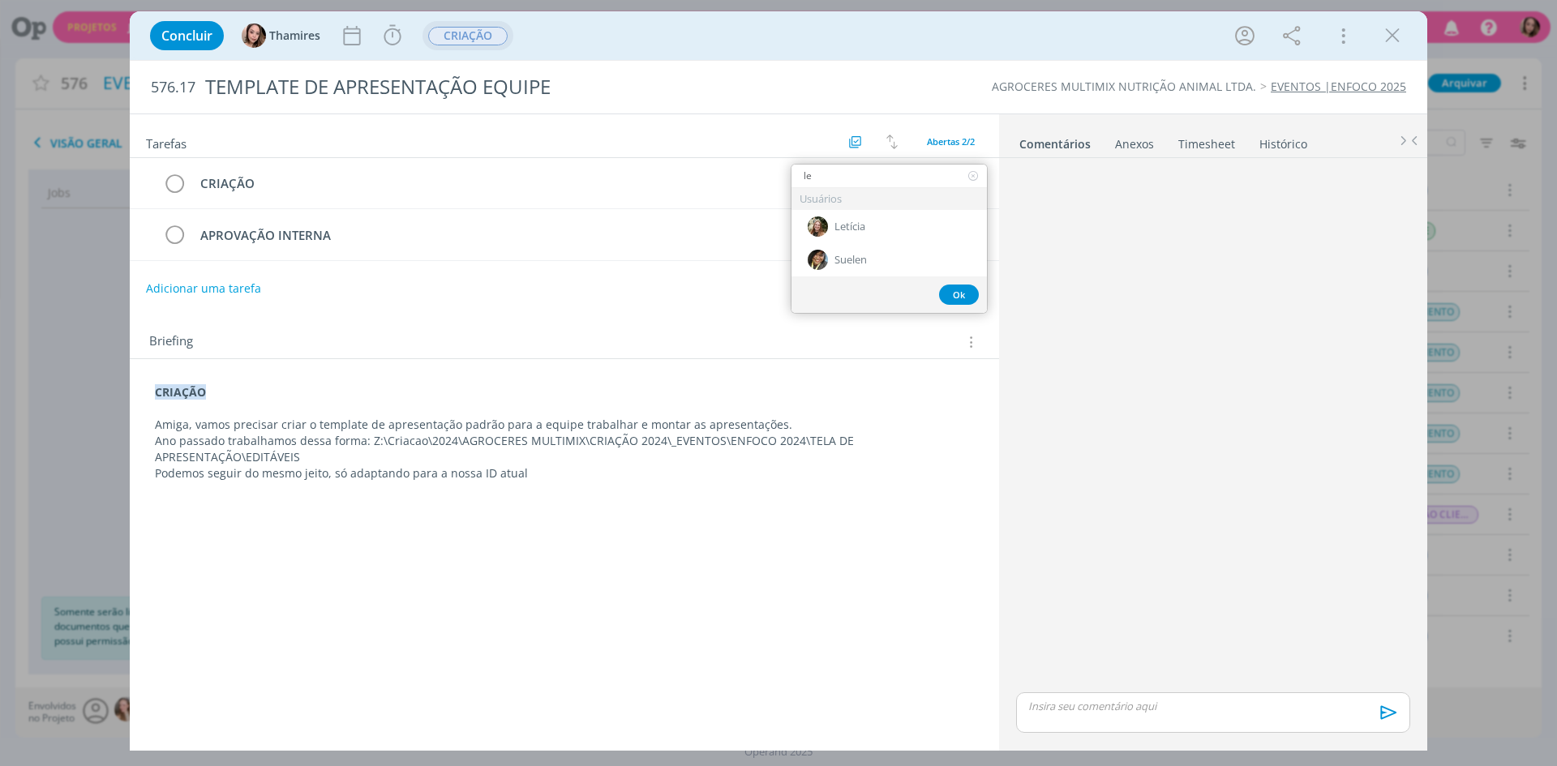
type input "let"
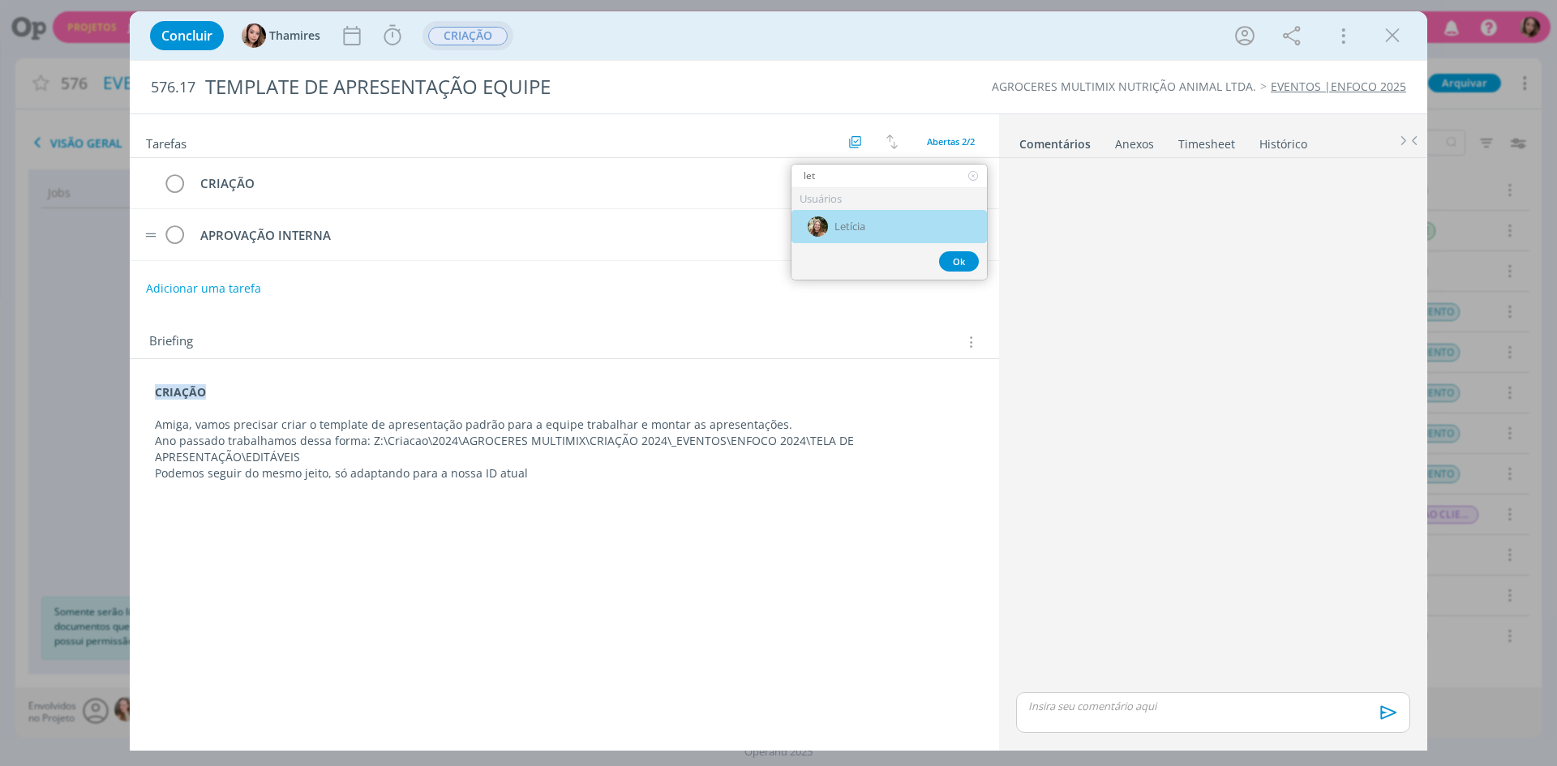
click at [830, 218] on div "Letícia" at bounding box center [888, 226] width 195 height 33
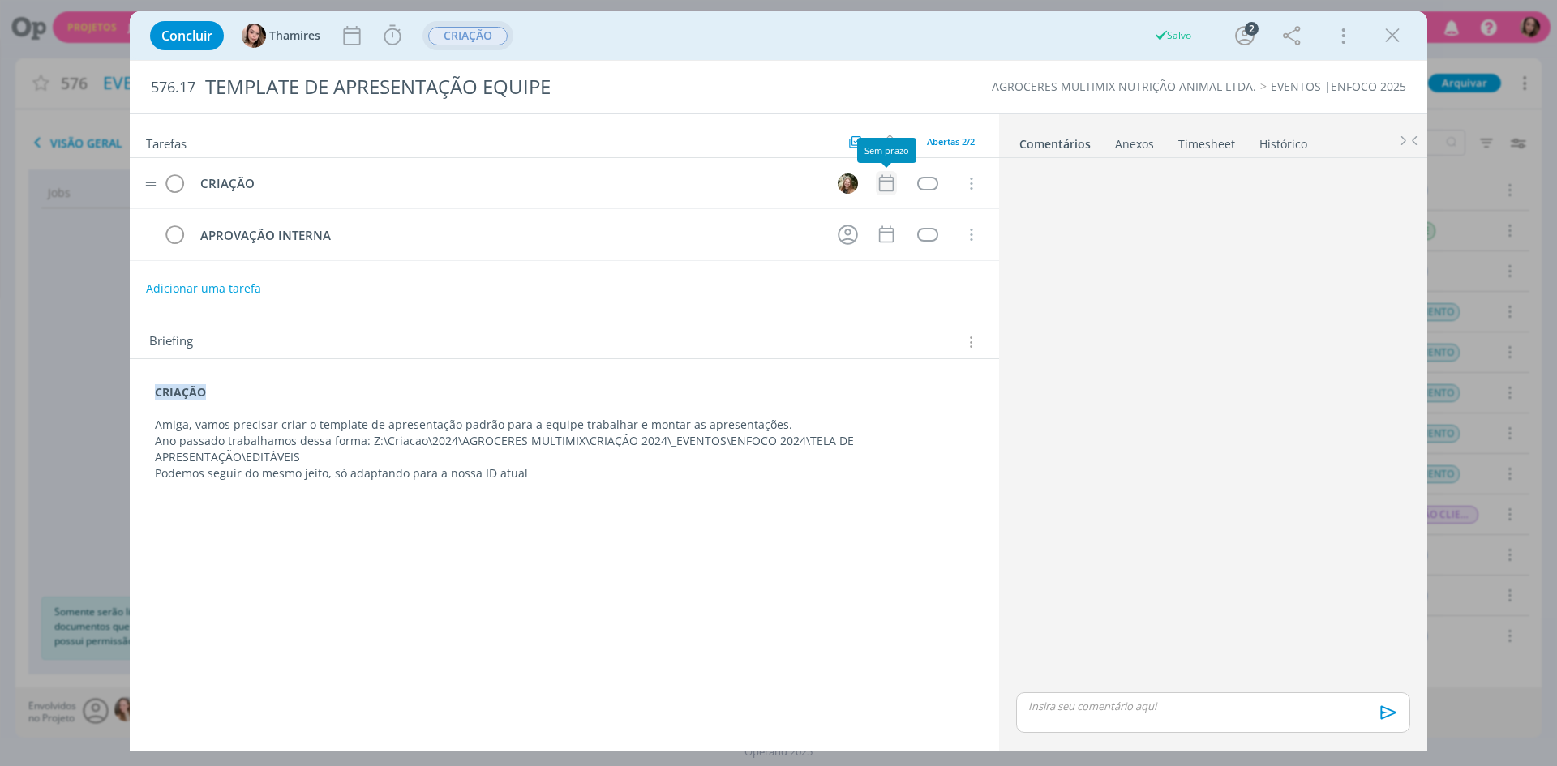
click at [894, 190] on icon "dialog" at bounding box center [886, 183] width 15 height 17
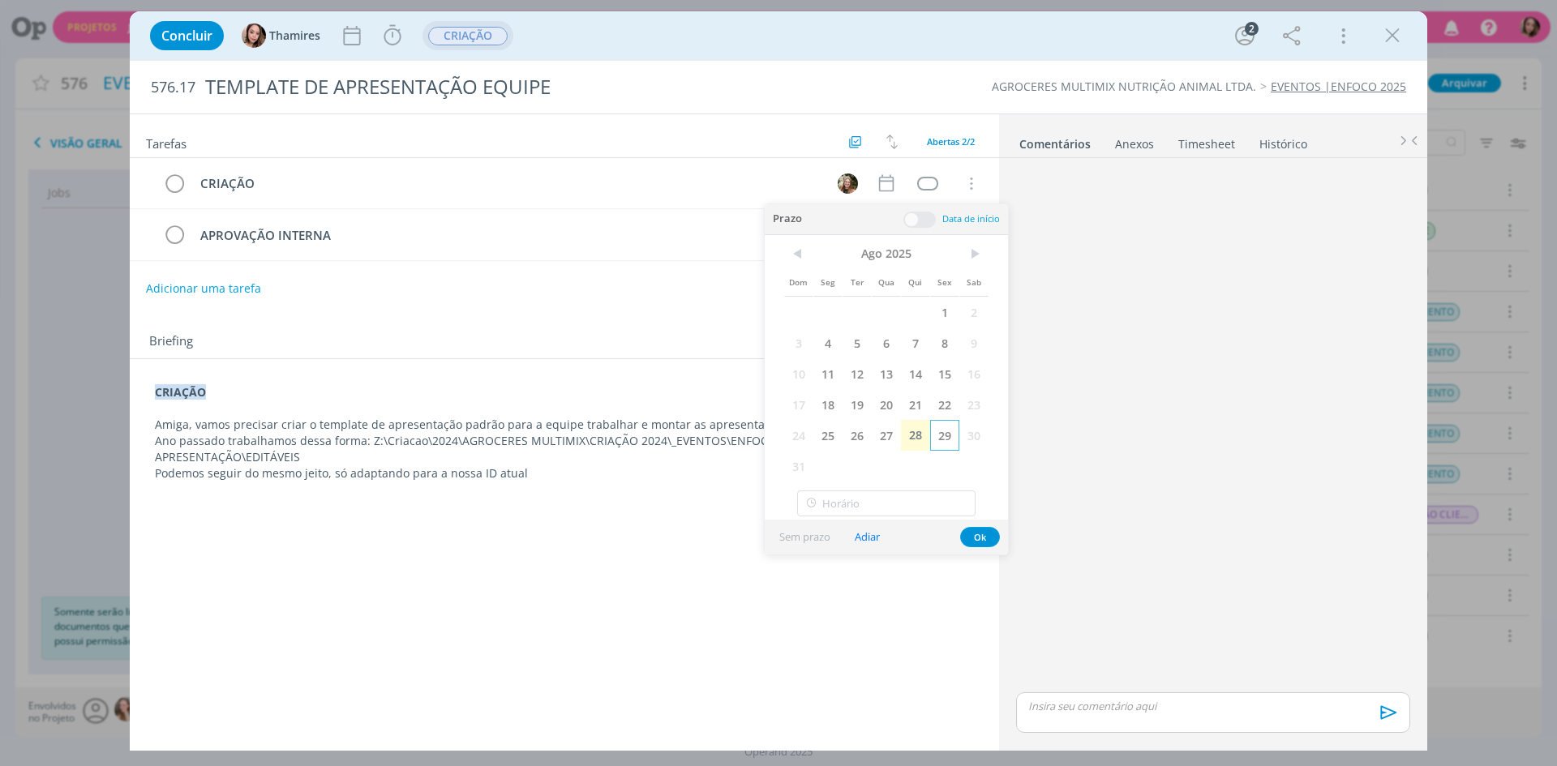
click at [938, 435] on span "29" at bounding box center [944, 435] width 29 height 31
click at [971, 528] on button "Ok" at bounding box center [980, 537] width 40 height 20
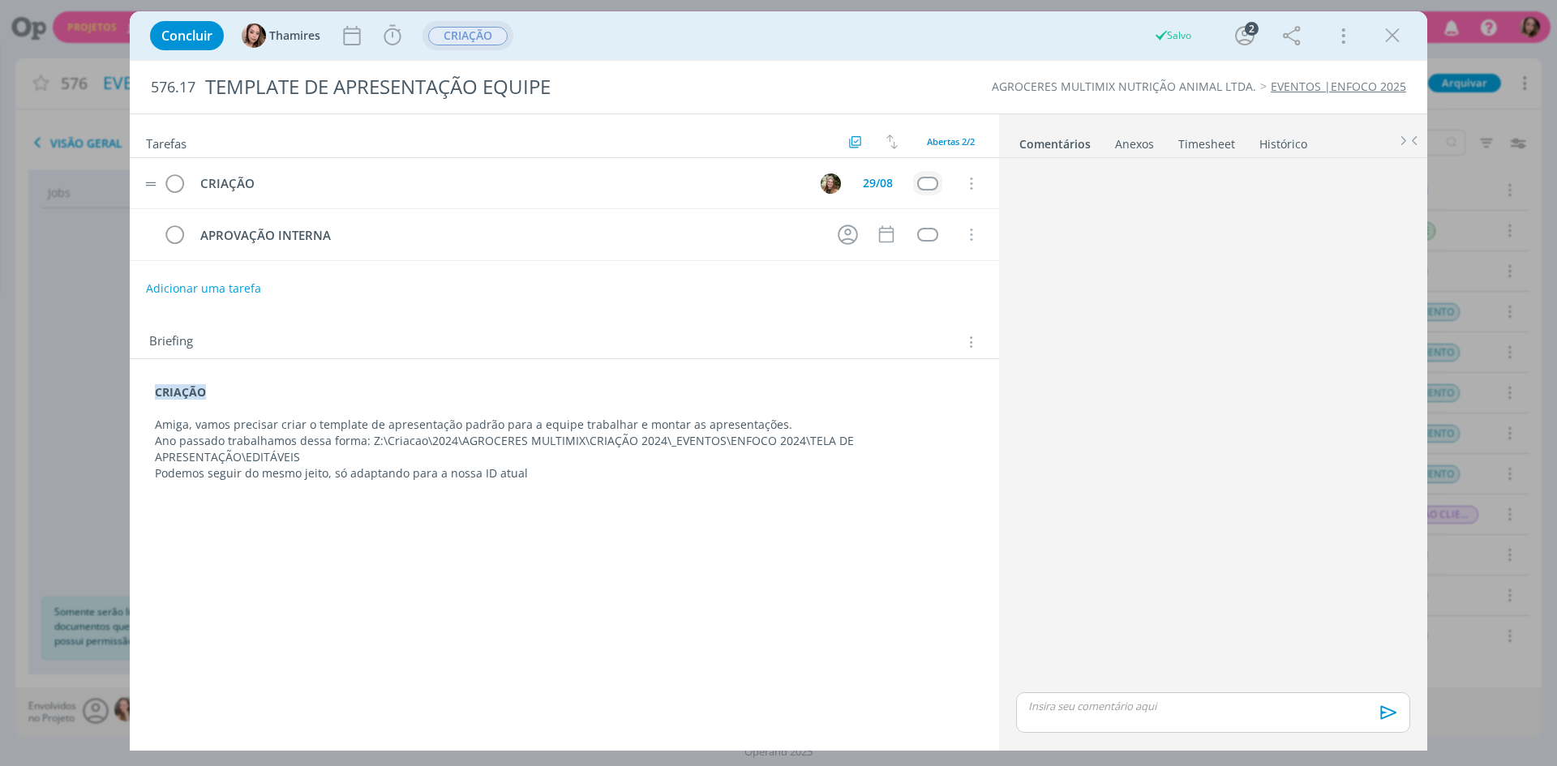
click at [928, 188] on div "dialog" at bounding box center [927, 184] width 20 height 14
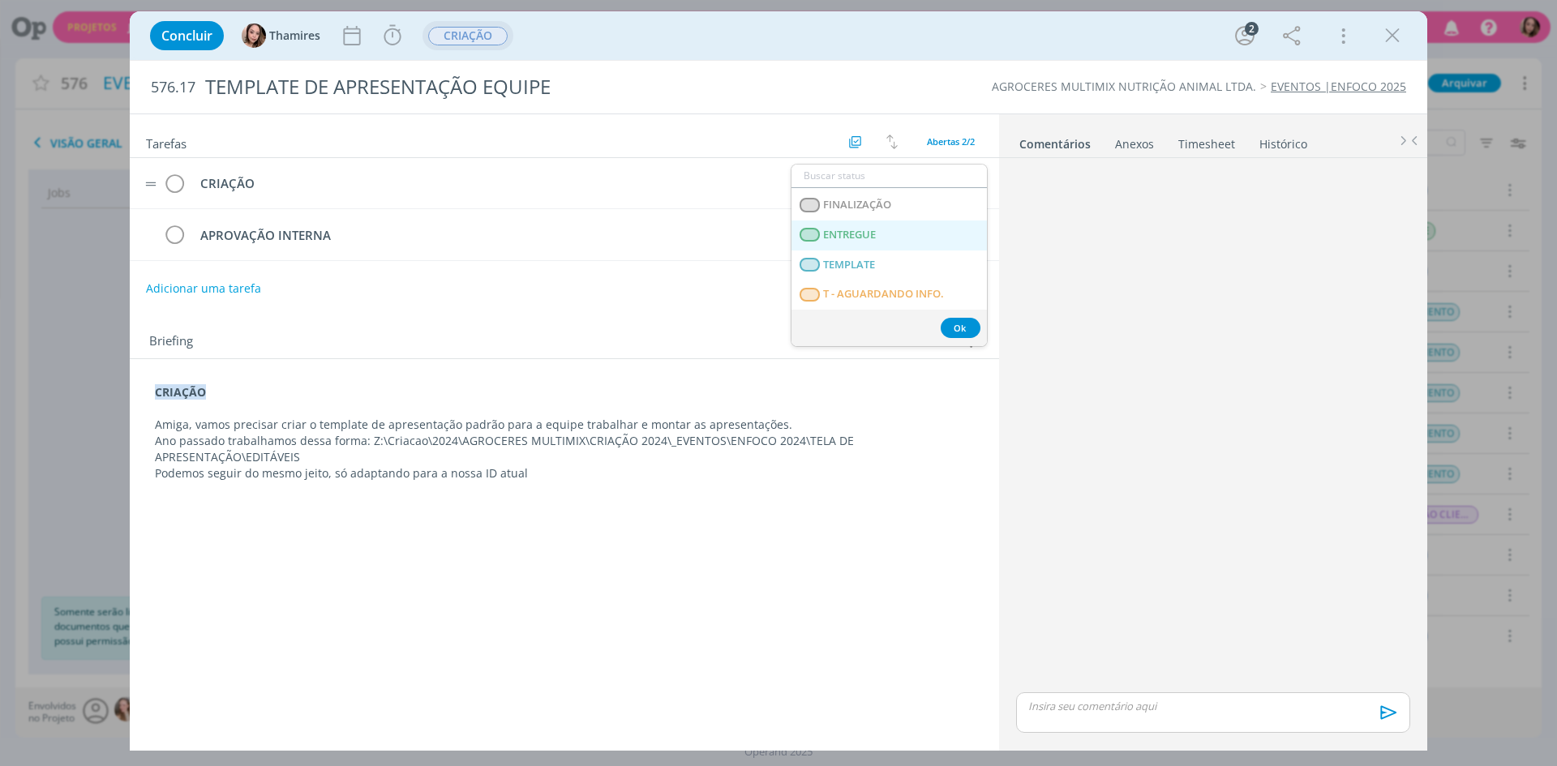
scroll to position [414, 0]
click at [859, 234] on span "T - LIBERADO" at bounding box center [856, 235] width 66 height 13
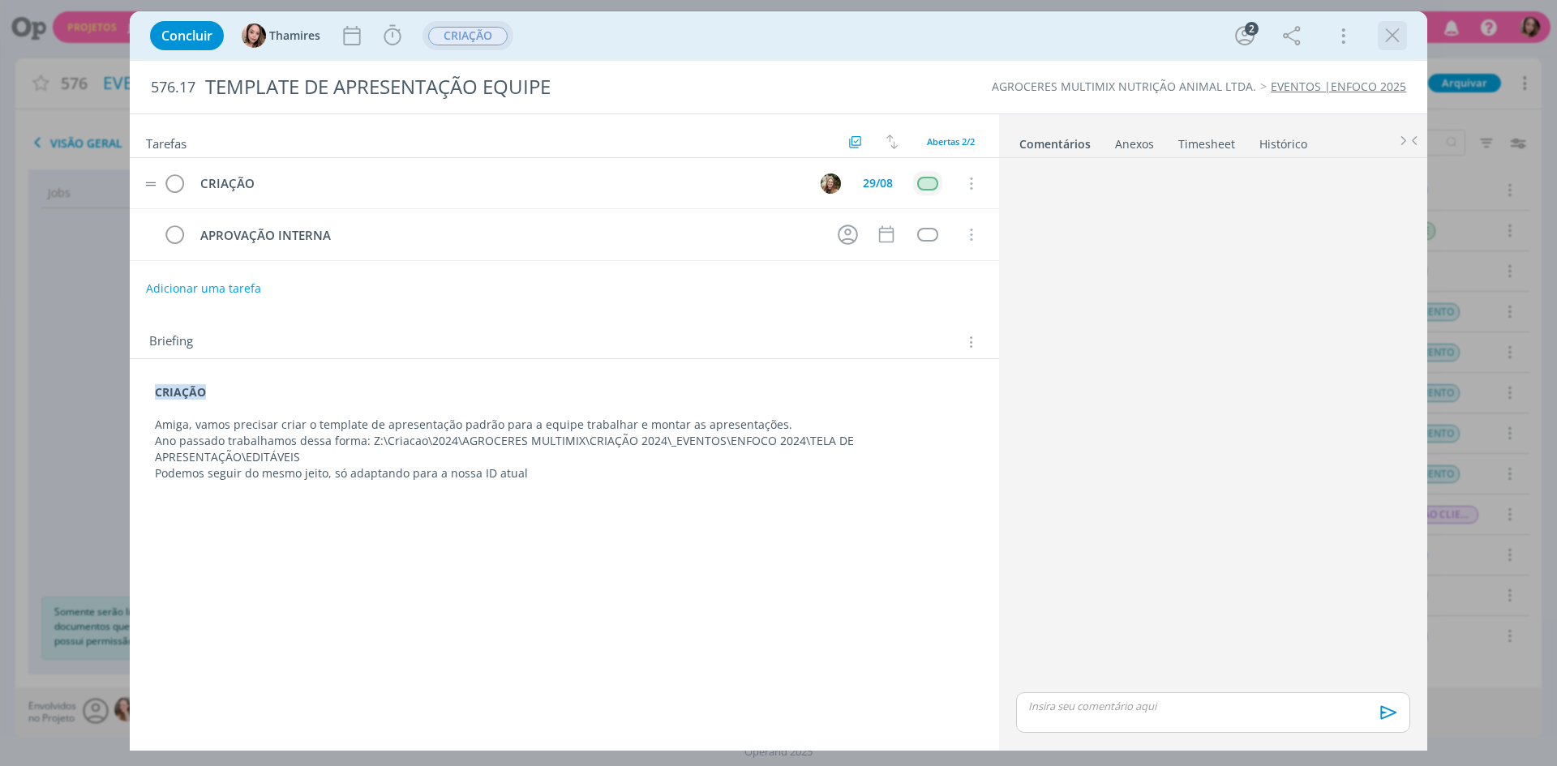
click at [1387, 36] on icon "dialog" at bounding box center [1392, 36] width 24 height 24
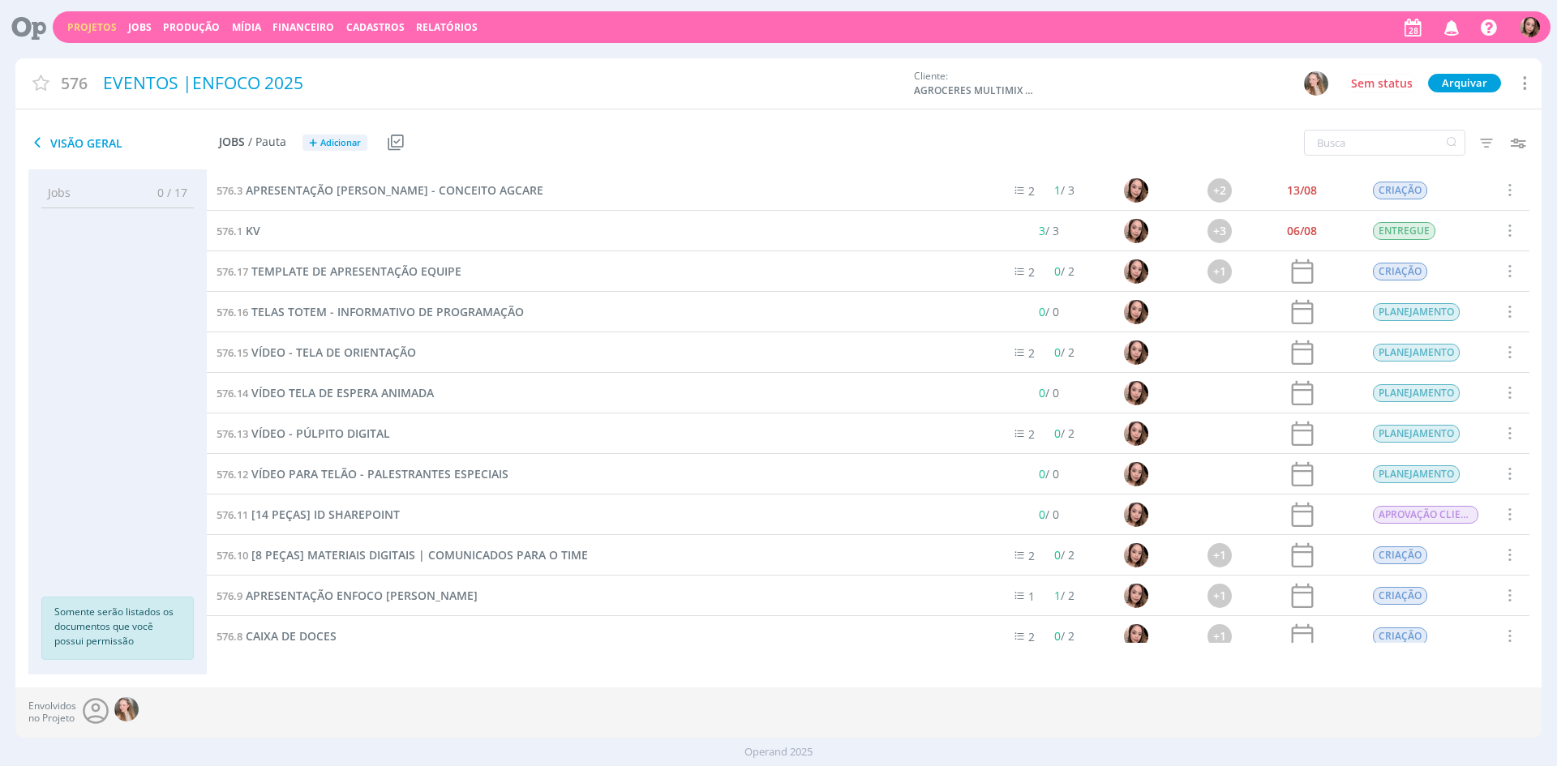
click at [367, 321] on div "576.16 TELAS TOTEM - INFORMATIVO DE PROGRAMAÇÃO" at bounding box center [596, 312] width 779 height 40
click at [375, 315] on span "TELAS TOTEM - INFORMATIVO DE PROGRAMAÇÃO" at bounding box center [387, 311] width 272 height 15
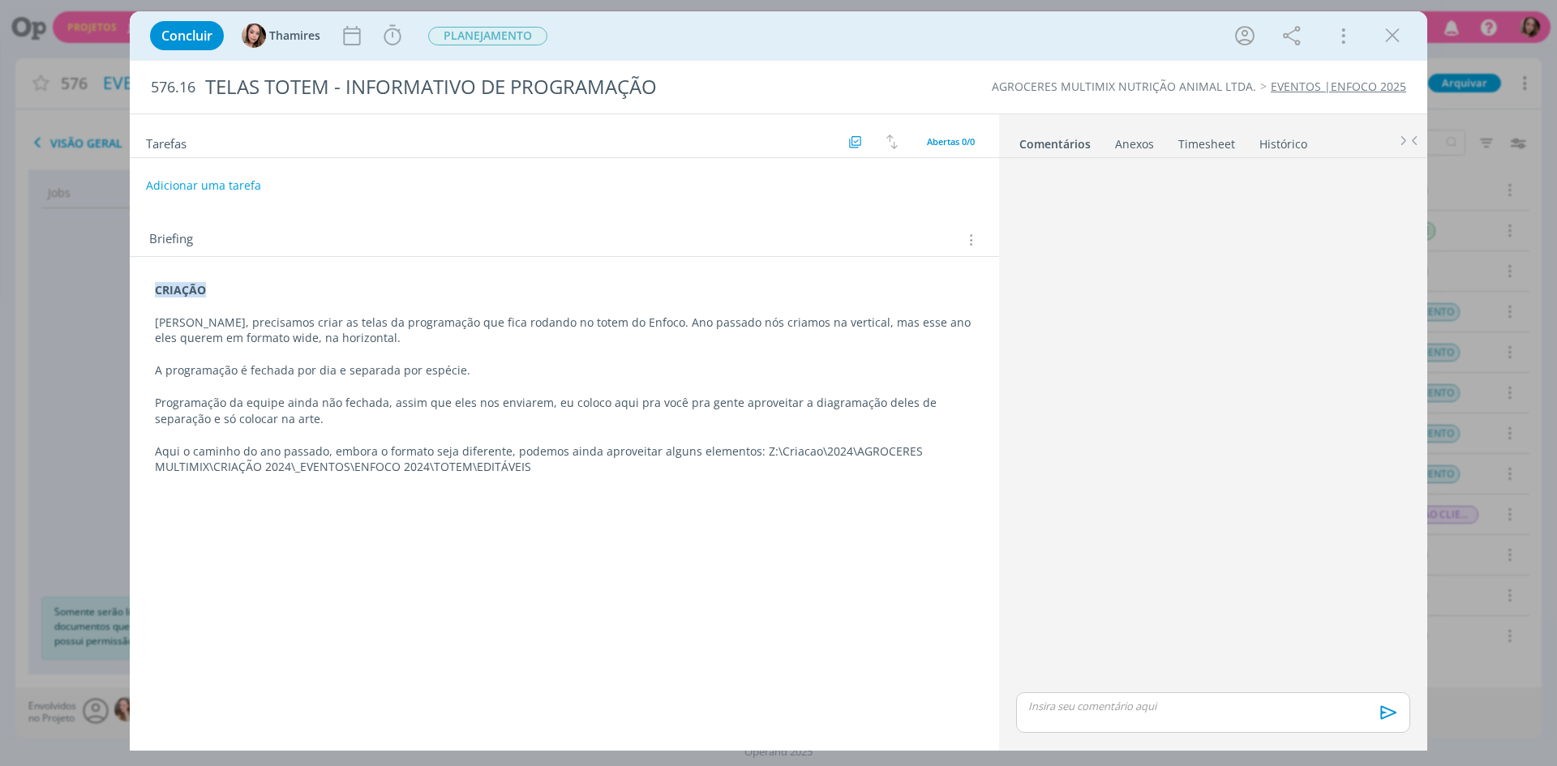
click at [1, 355] on div "Concluir Thamires Iniciar Apontar Data * 28/08/2025 Horas * 00:00 Tarefa Seleci…" at bounding box center [778, 383] width 1557 height 766
click at [1396, 32] on icon "dialog" at bounding box center [1392, 36] width 24 height 24
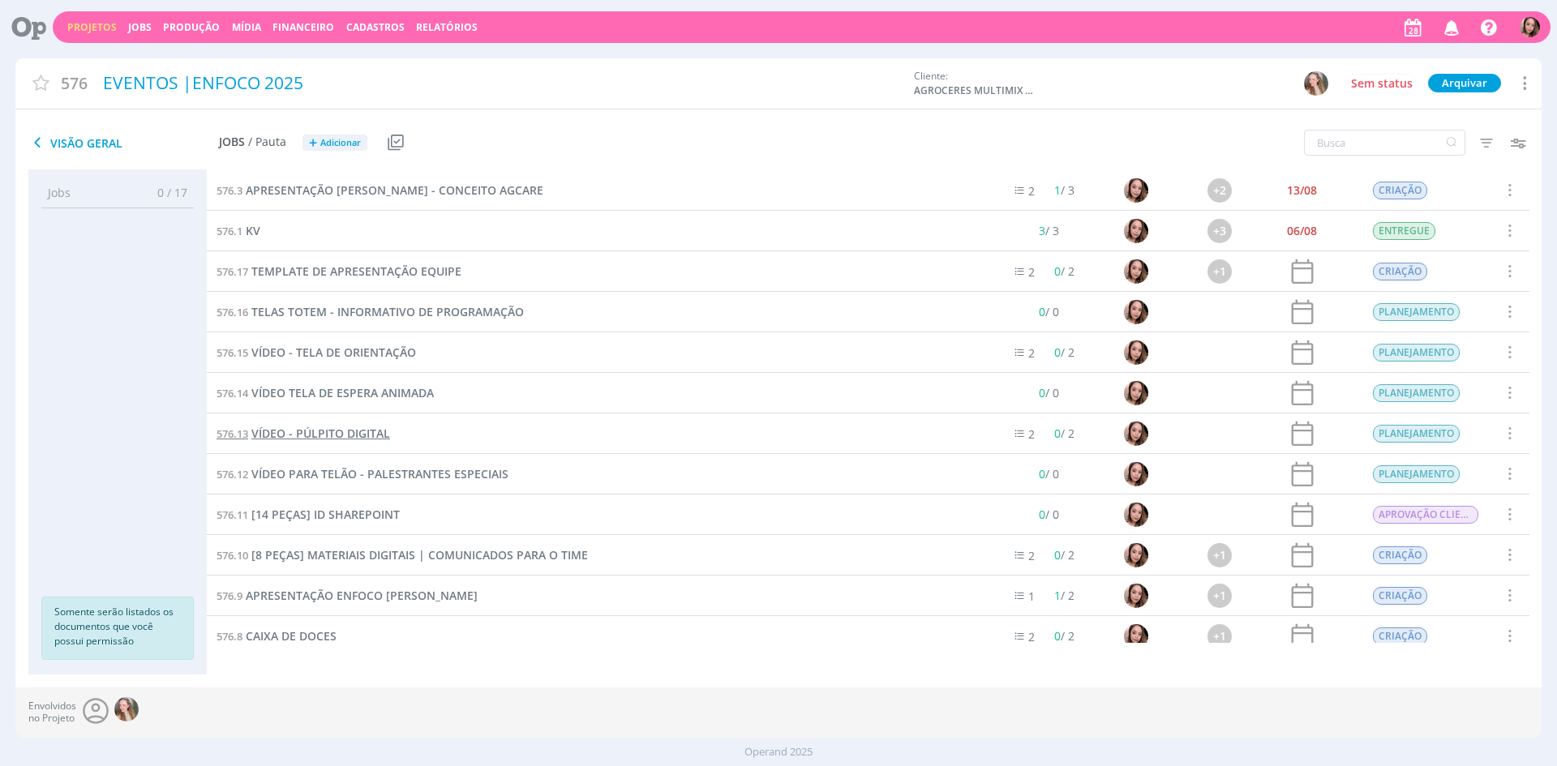
click at [346, 436] on span "VÍDEO - PÚLPITO DIGITAL" at bounding box center [320, 433] width 139 height 15
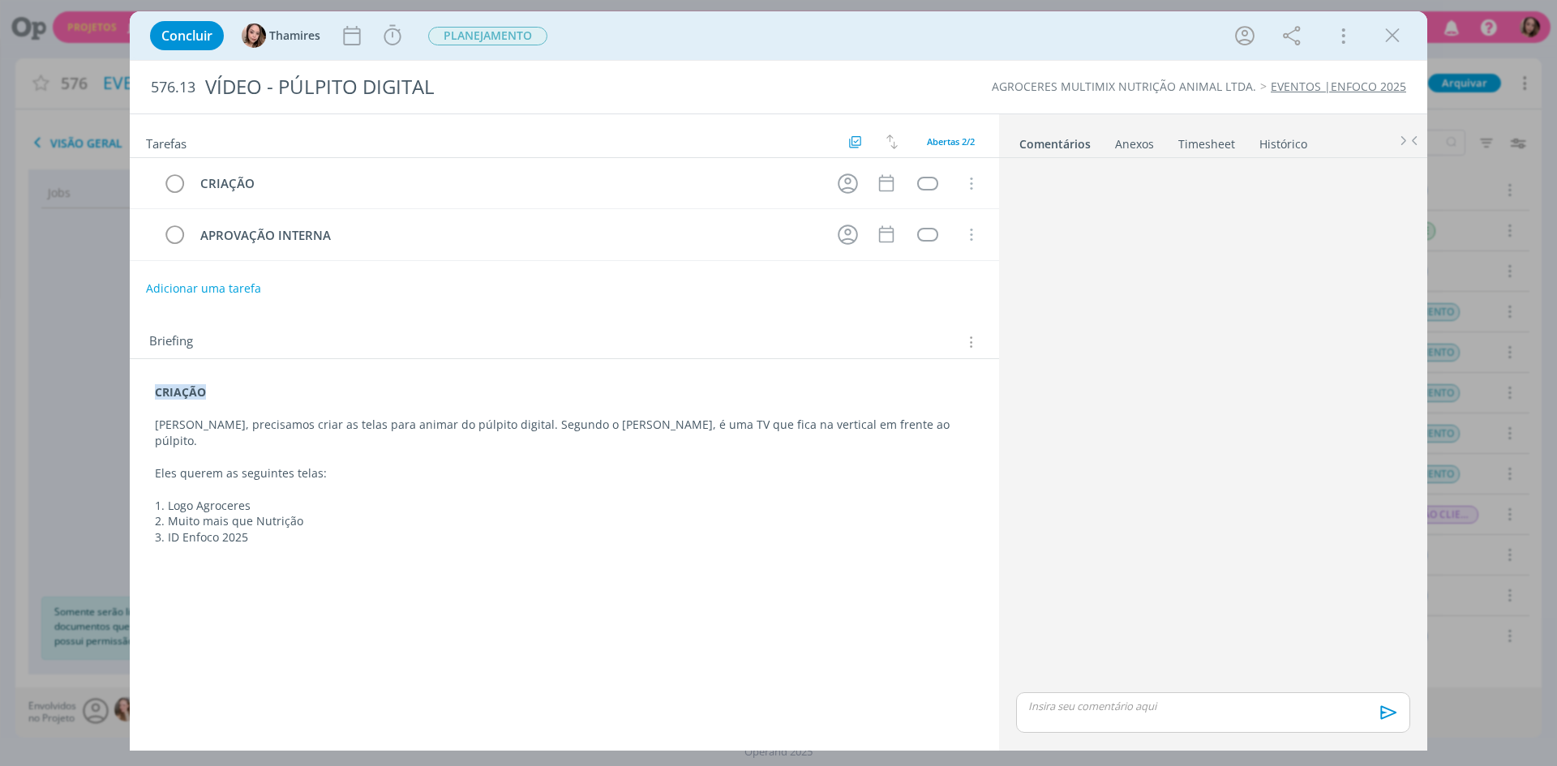
click at [215, 529] on p "3. ID Enfoco 2025" at bounding box center [564, 537] width 819 height 16
click at [215, 530] on p "3. ID Enfoco 2025" at bounding box center [564, 538] width 817 height 16
click at [221, 499] on p "1. Logo Agroceres" at bounding box center [564, 507] width 817 height 16
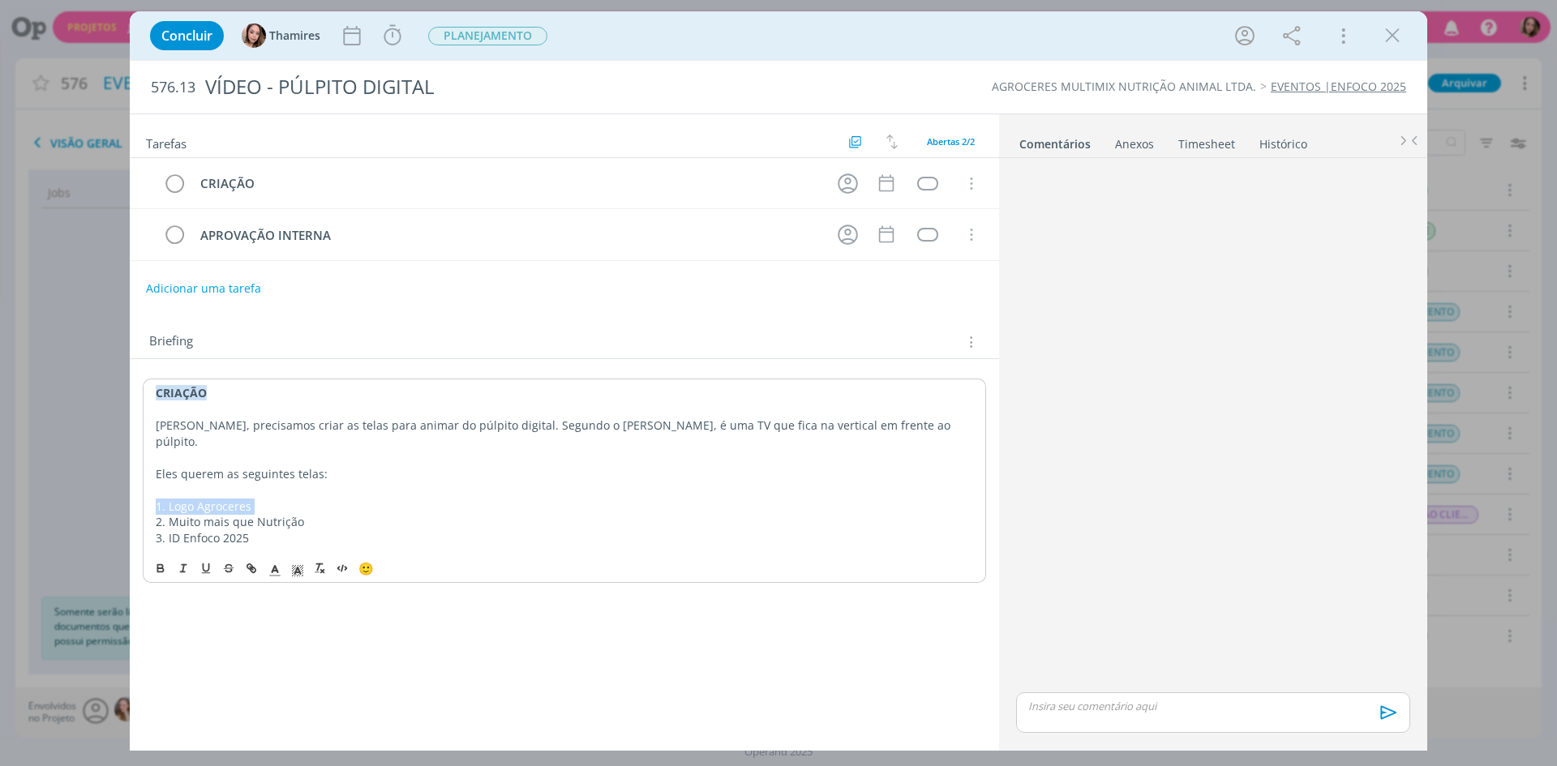
click at [221, 499] on p "1. Logo Agroceres" at bounding box center [564, 507] width 817 height 16
drag, startPoint x: 221, startPoint y: 493, endPoint x: 221, endPoint y: 526, distance: 33.3
click at [221, 526] on div "CRIAÇÃO Lele, precisamos criar as telas para animar do púlpito digital. Segundo…" at bounding box center [564, 466] width 843 height 174
click at [221, 530] on p "3. ID Enfoco 2025" at bounding box center [564, 538] width 817 height 16
click at [112, 439] on div "Concluir Thamires Iniciar Apontar Data * 28/08/2025 Horas * 00:00 Tarefa Seleci…" at bounding box center [778, 383] width 1557 height 766
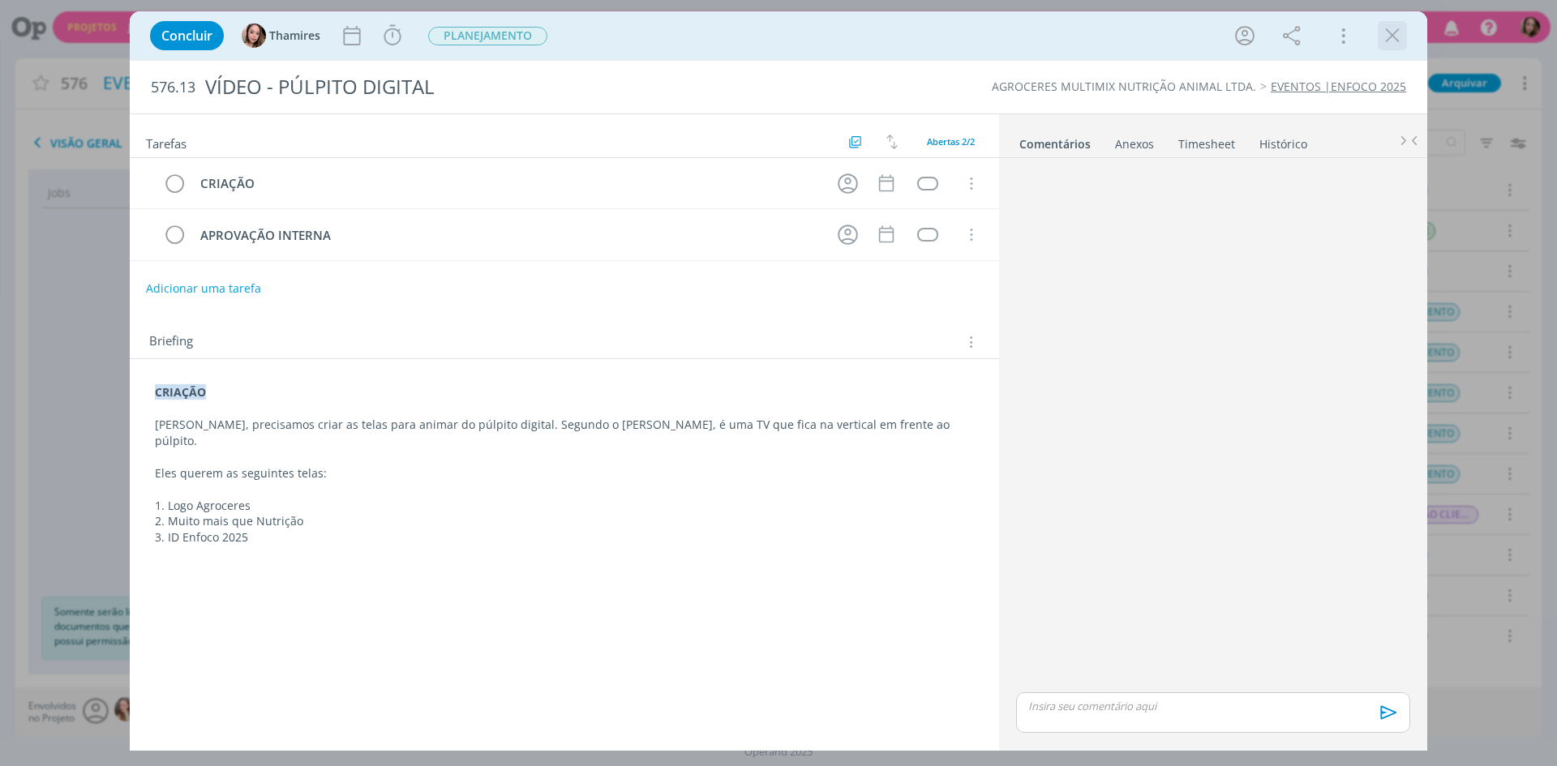
click at [1380, 33] on icon "dialog" at bounding box center [1392, 36] width 24 height 24
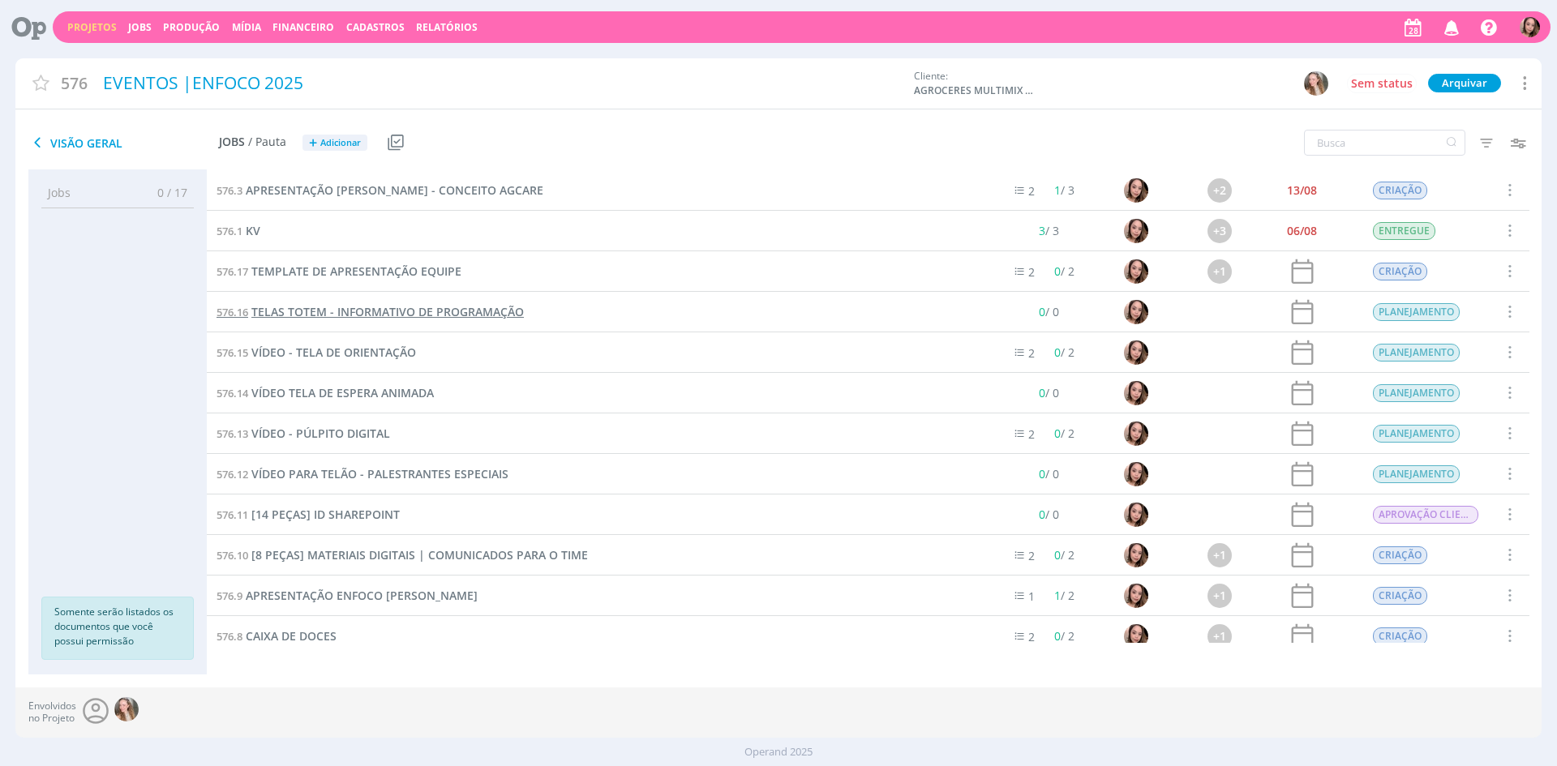
scroll to position [162, 0]
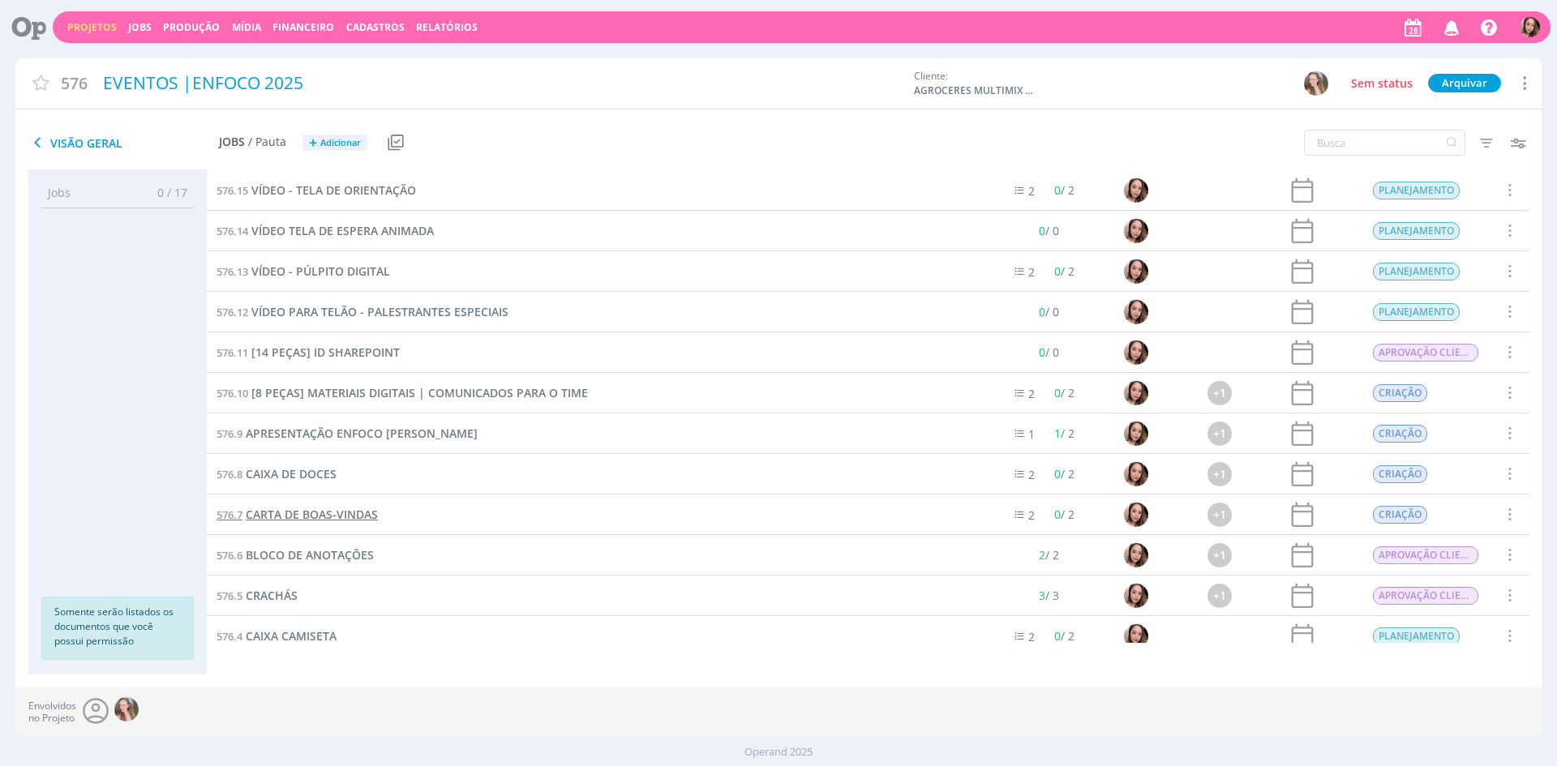
click at [327, 509] on span "CARTA DE BOAS-VINDAS" at bounding box center [312, 514] width 132 height 15
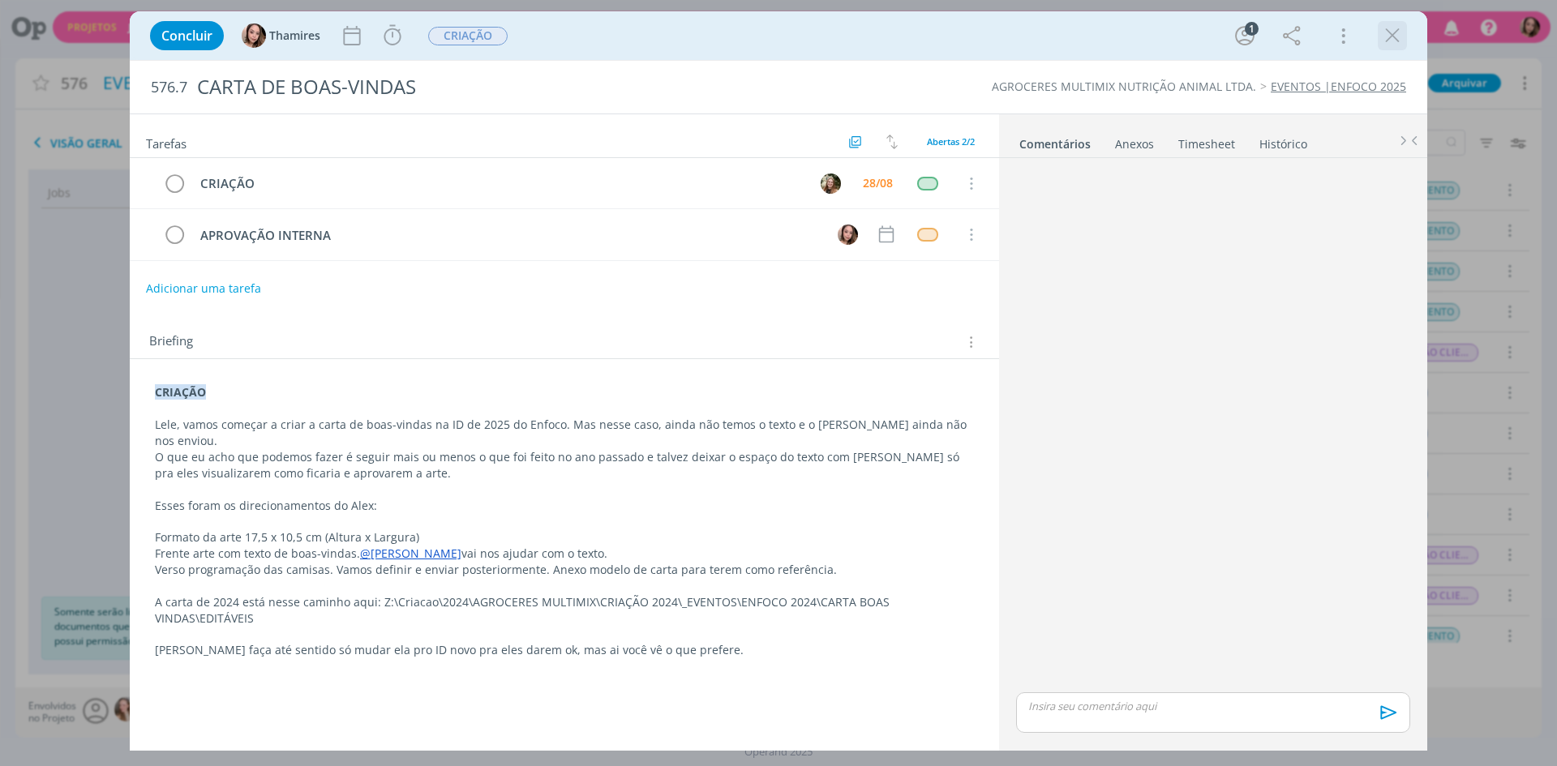
click at [1401, 37] on icon "dialog" at bounding box center [1392, 36] width 24 height 24
